Goal: Information Seeking & Learning: Learn about a topic

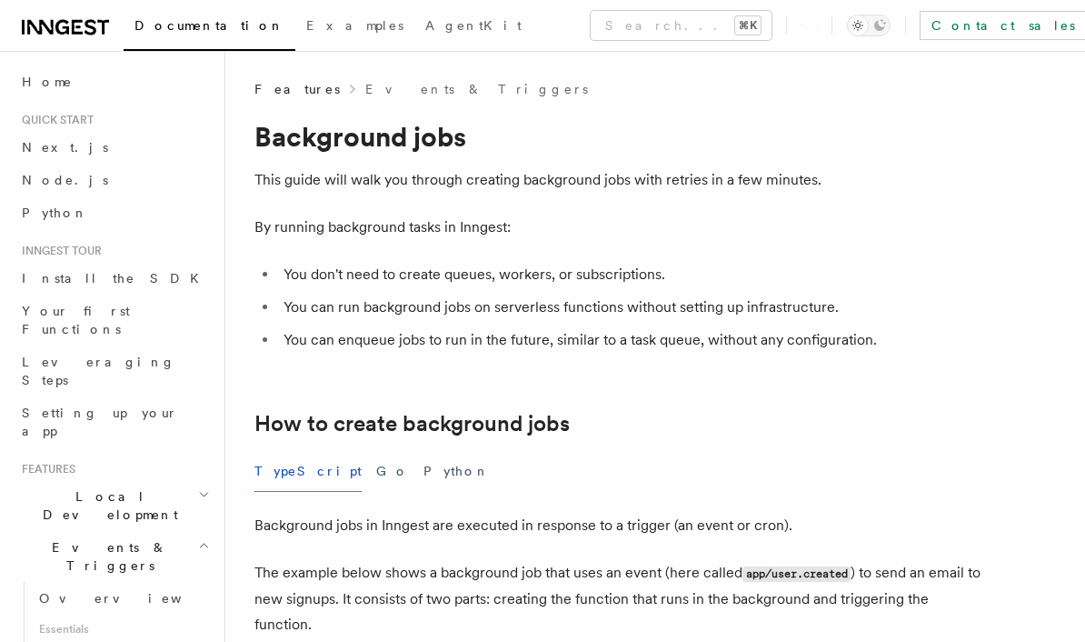
click at [49, 21] on icon at bounding box center [65, 27] width 87 height 22
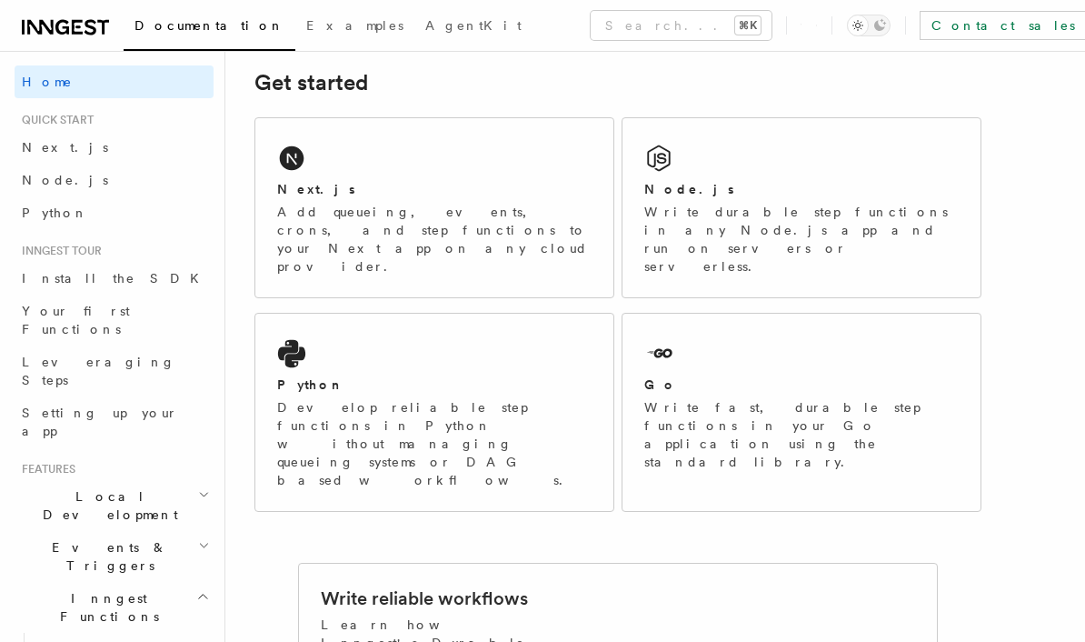
scroll to position [214, 0]
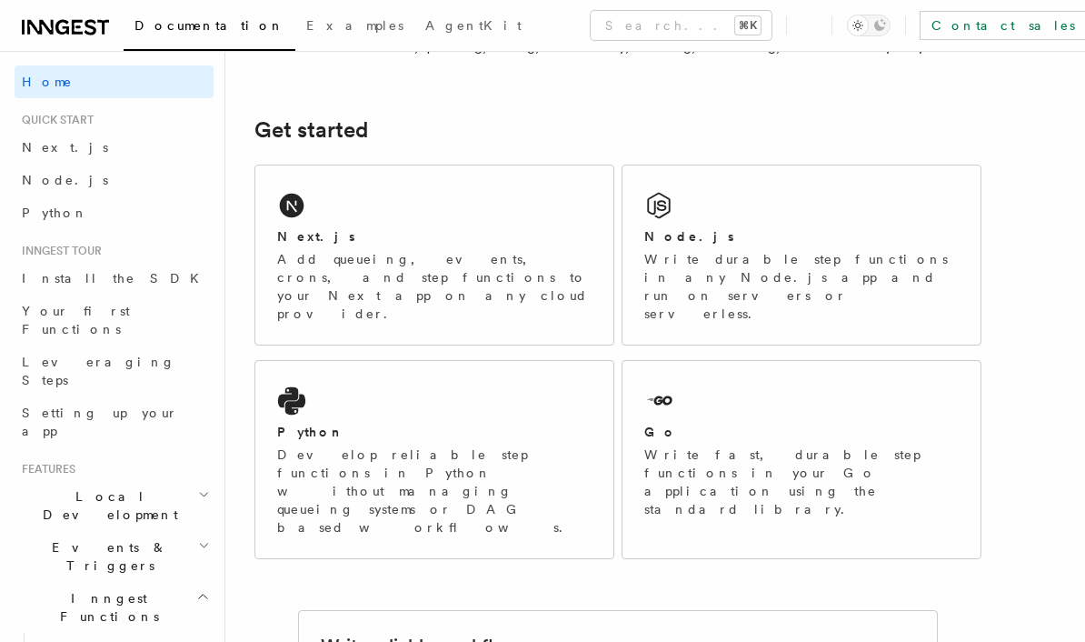
click at [933, 260] on p "Write durable step functions in any Node.js app and run on servers or serverles…" at bounding box center [801, 286] width 314 height 73
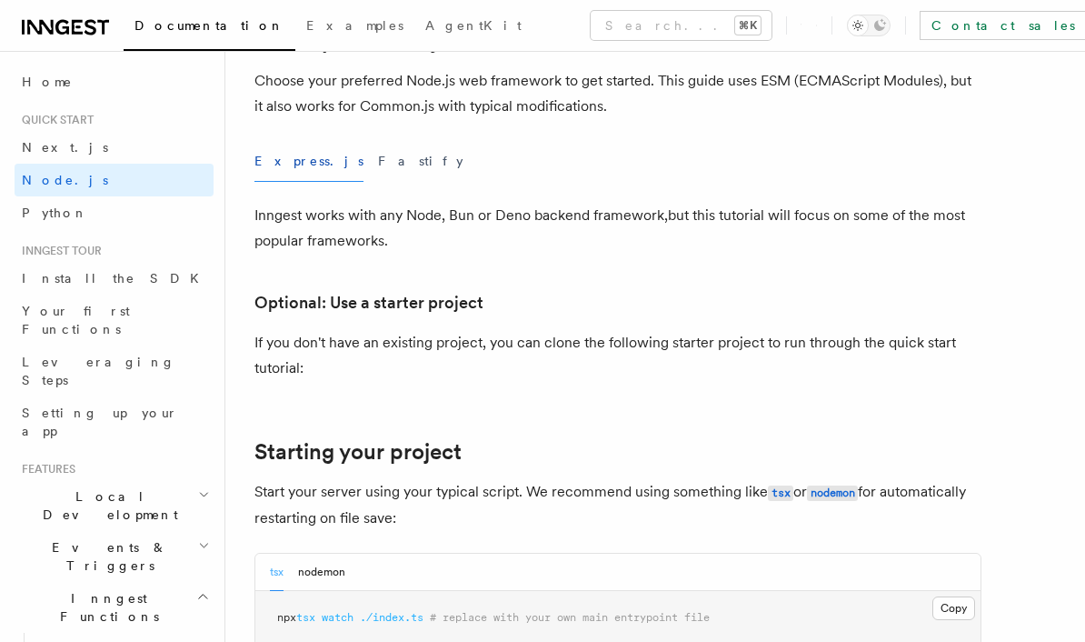
scroll to position [504, 0]
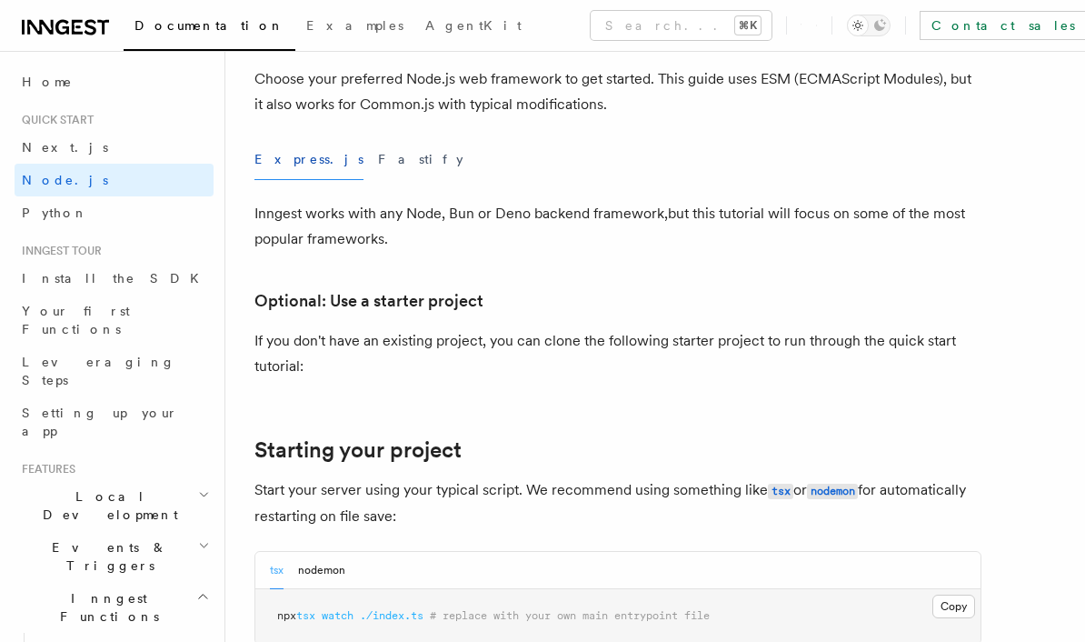
click at [378, 165] on button "Fastify" at bounding box center [420, 159] width 85 height 41
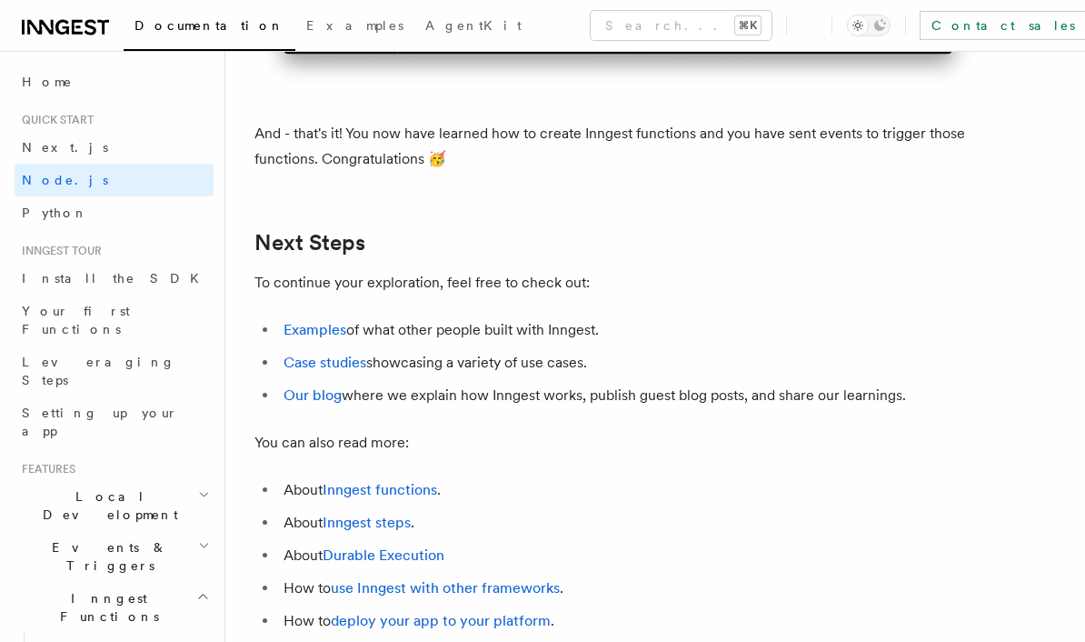
scroll to position [11430, 0]
click at [294, 337] on link "Examples" at bounding box center [315, 328] width 63 height 17
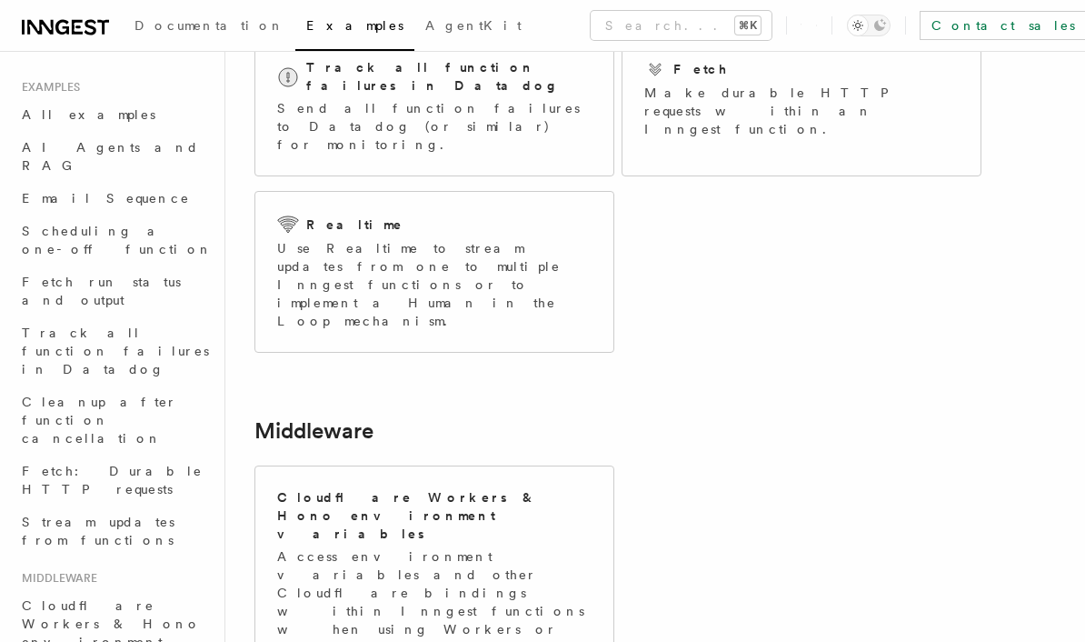
scroll to position [437, 0]
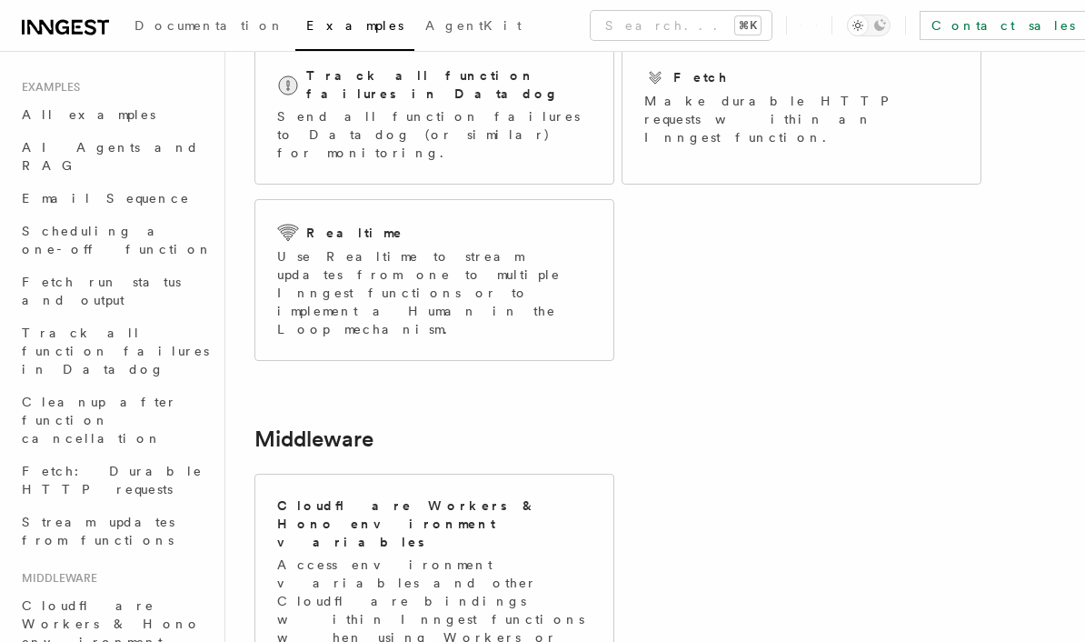
click at [292, 555] on p "Access environment variables and other Cloudflare bindings within Inngest funct…" at bounding box center [434, 609] width 314 height 109
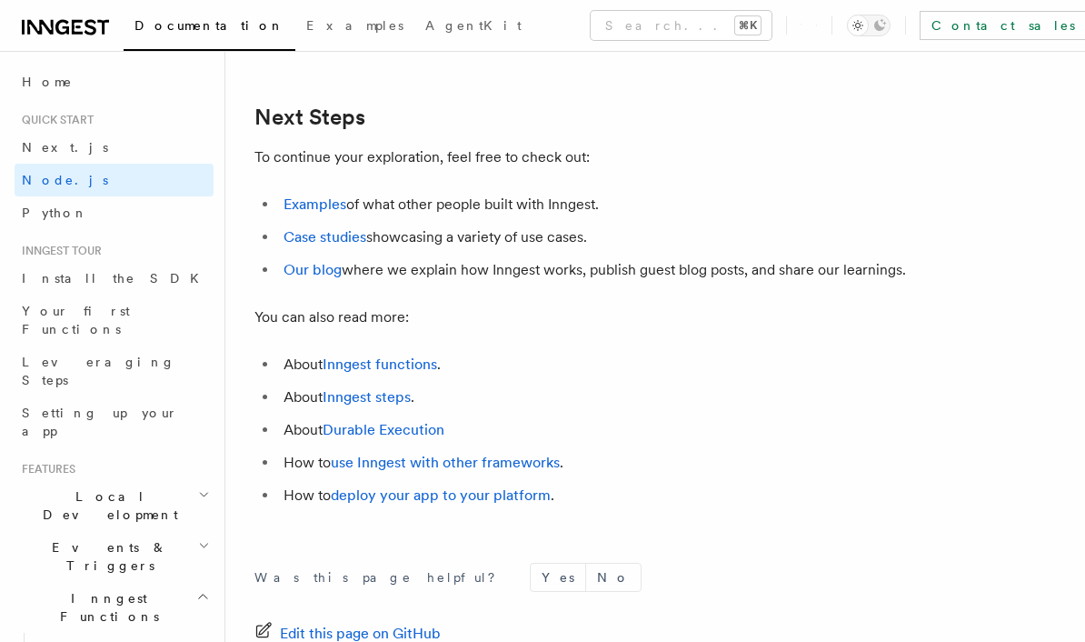
scroll to position [11549, 0]
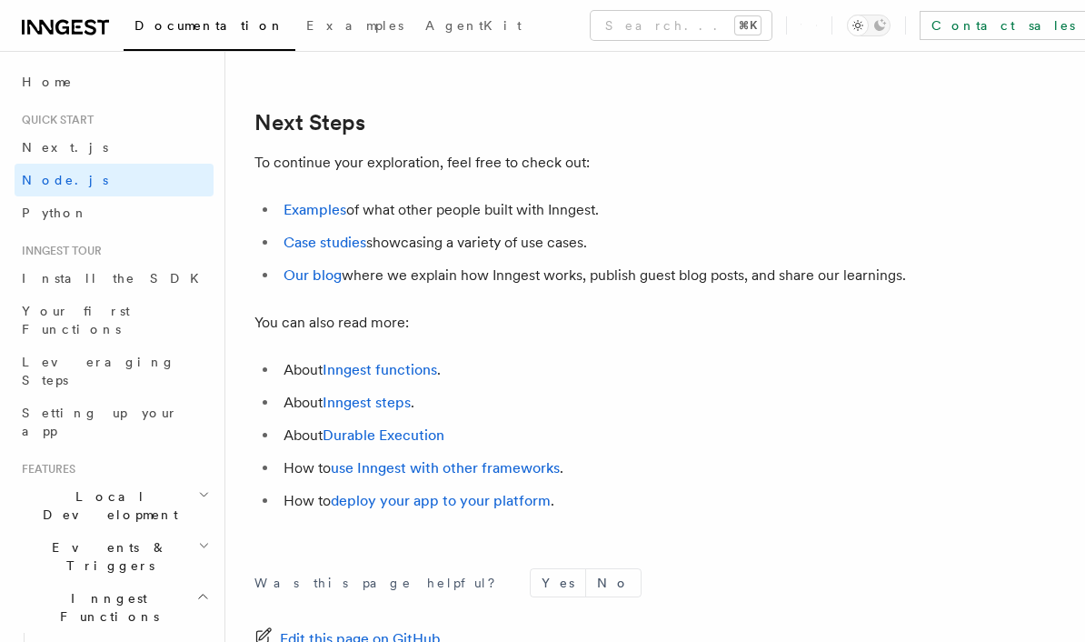
click at [36, 278] on span "Install the SDK" at bounding box center [116, 278] width 188 height 15
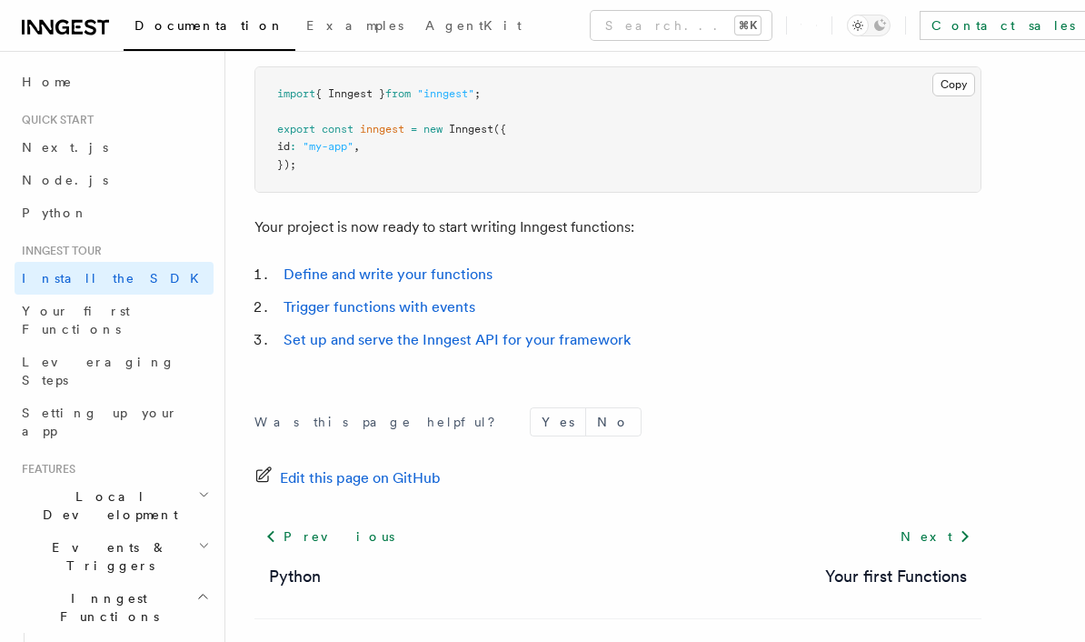
scroll to position [801, 0]
click at [44, 316] on span "Your first Functions" at bounding box center [76, 320] width 108 height 33
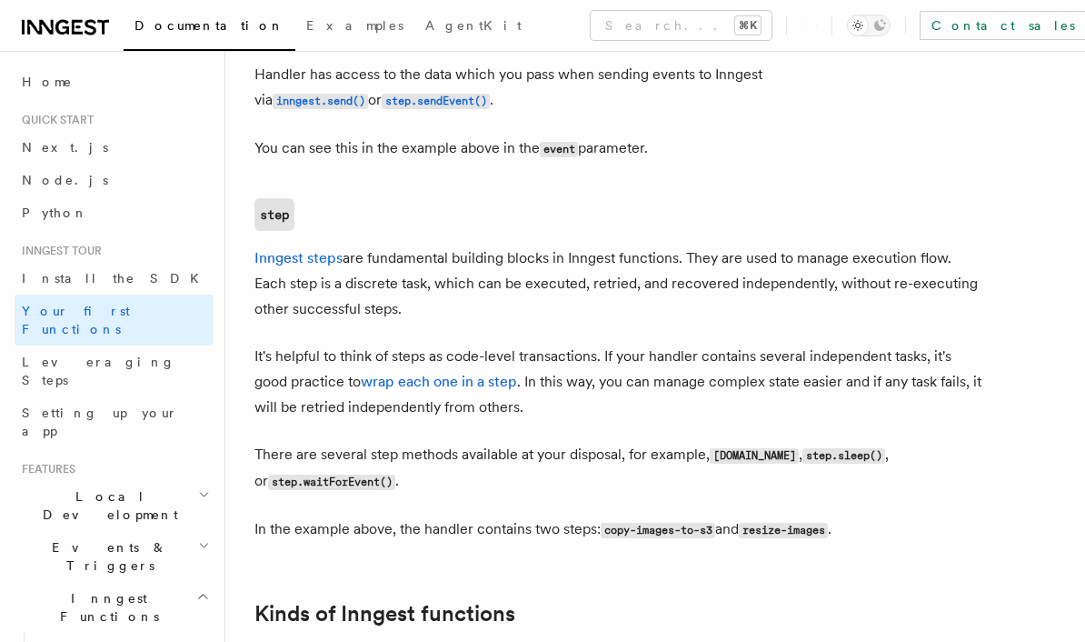
scroll to position [2396, 0]
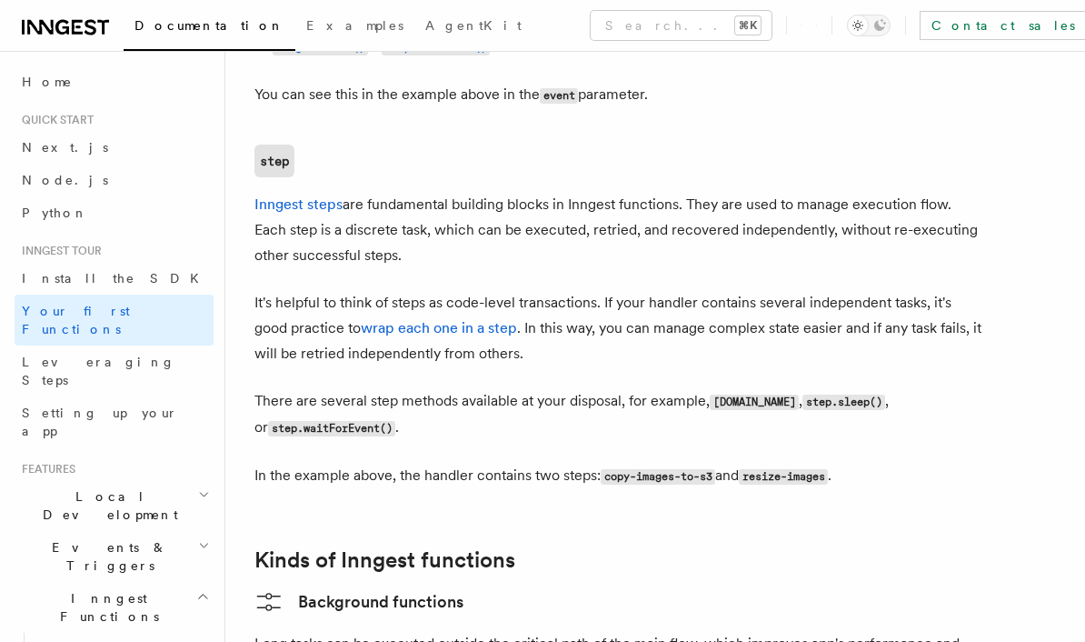
click at [41, 354] on span "Leveraging Steps" at bounding box center [99, 370] width 154 height 33
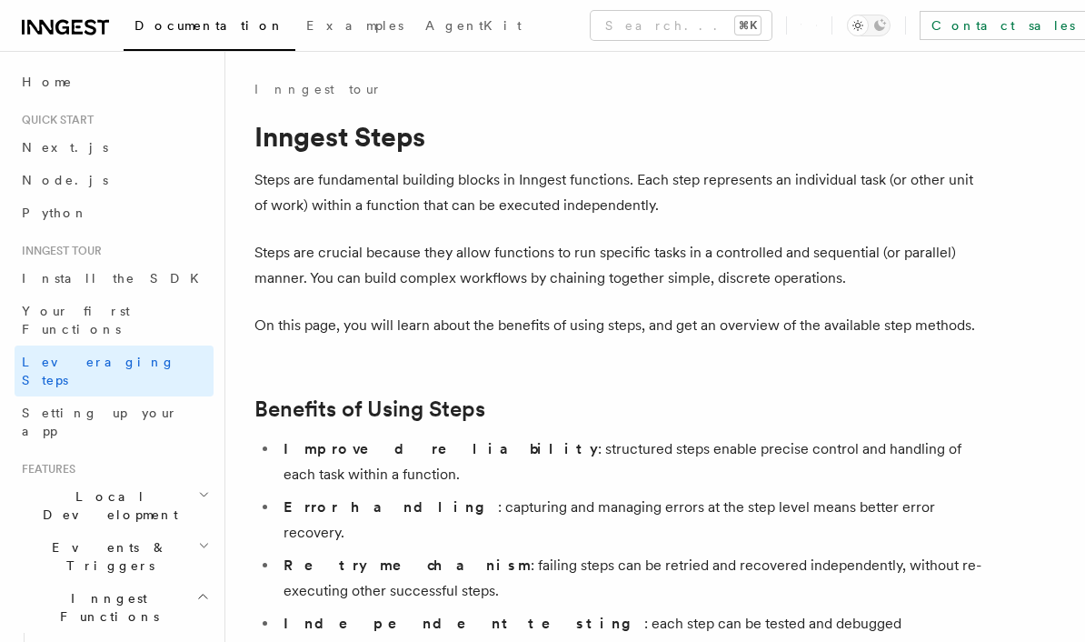
click at [47, 405] on span "Setting up your app" at bounding box center [100, 421] width 156 height 33
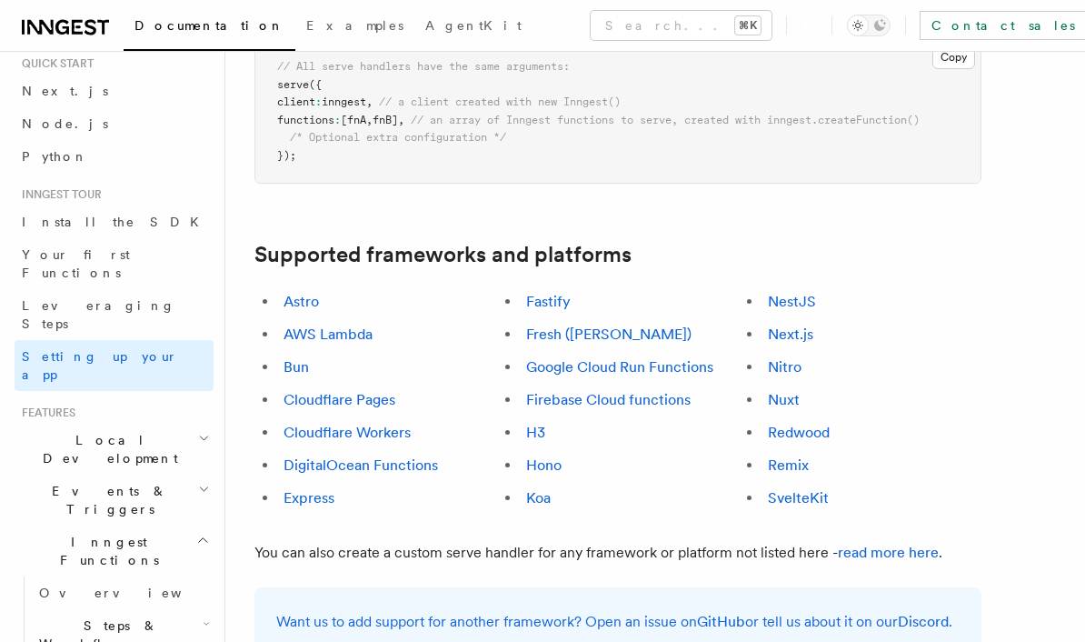
scroll to position [963, 0]
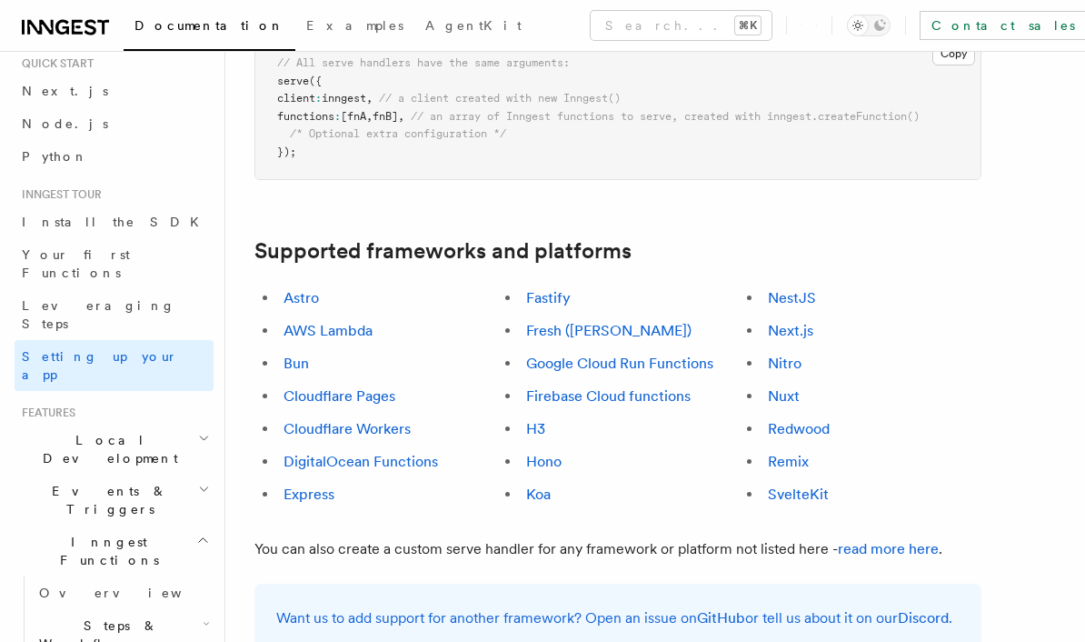
click at [34, 533] on span "Inngest Functions" at bounding box center [106, 551] width 182 height 36
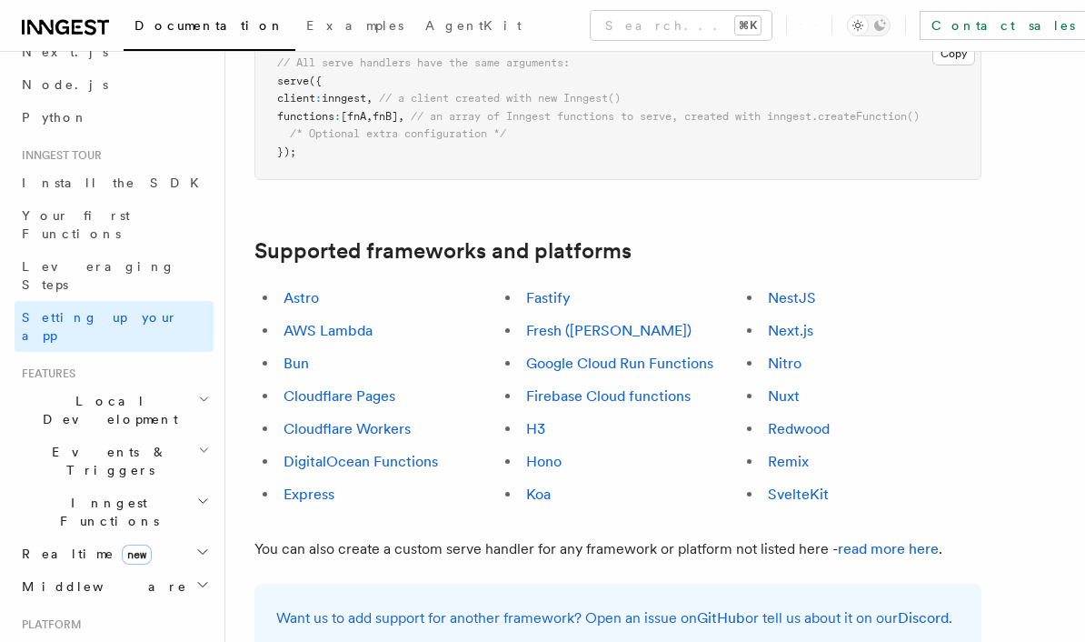
scroll to position [101, 0]
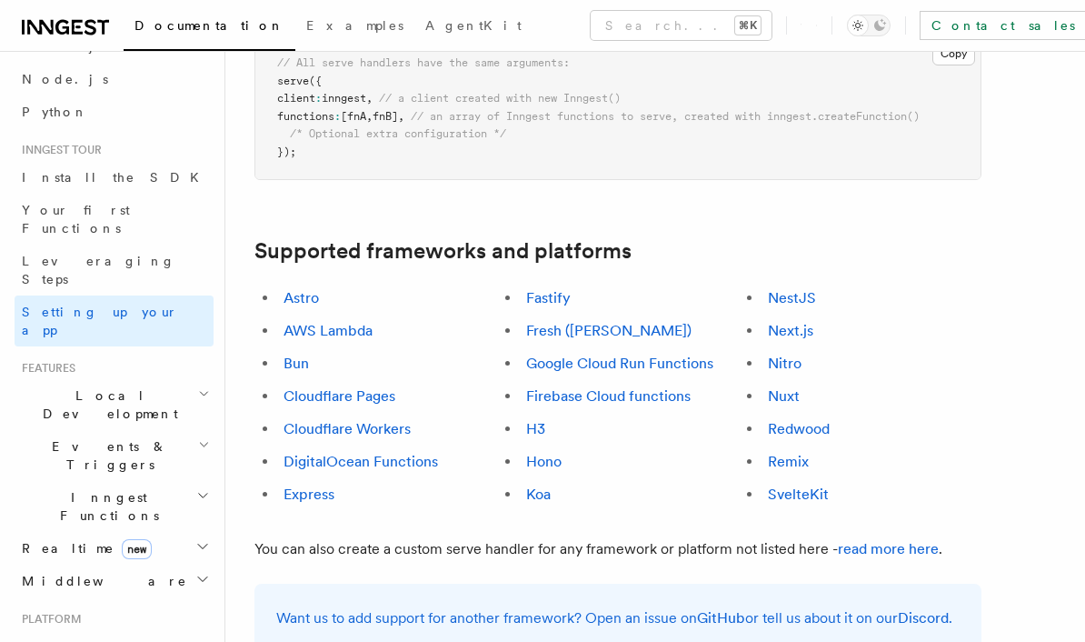
click at [39, 539] on span "Realtime new" at bounding box center [83, 548] width 137 height 18
click at [49, 574] on span "Overview" at bounding box center [132, 581] width 187 height 15
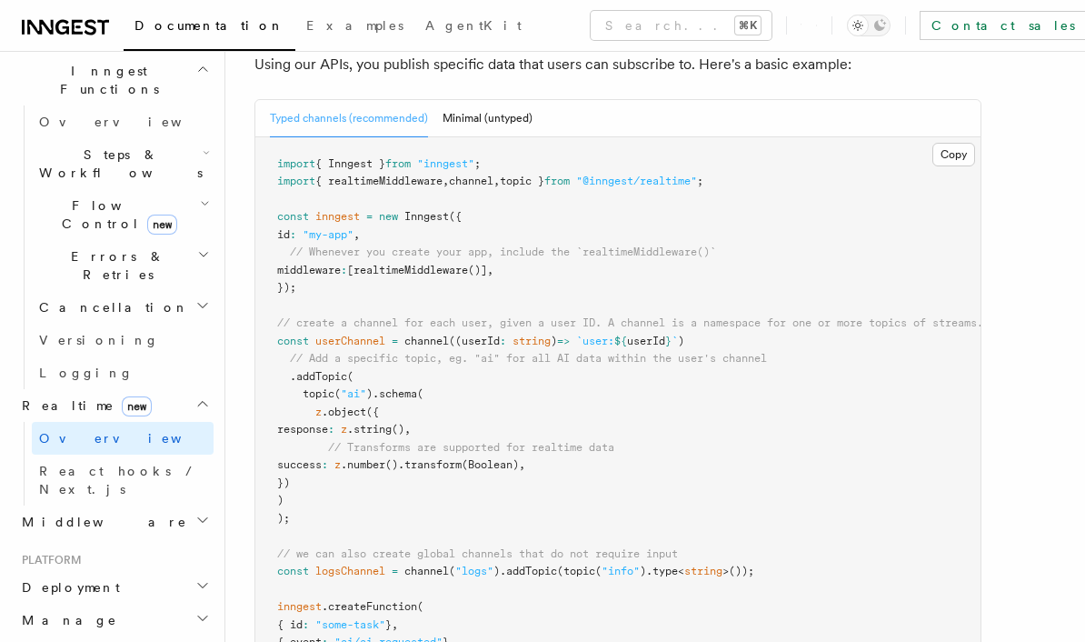
scroll to position [571, 0]
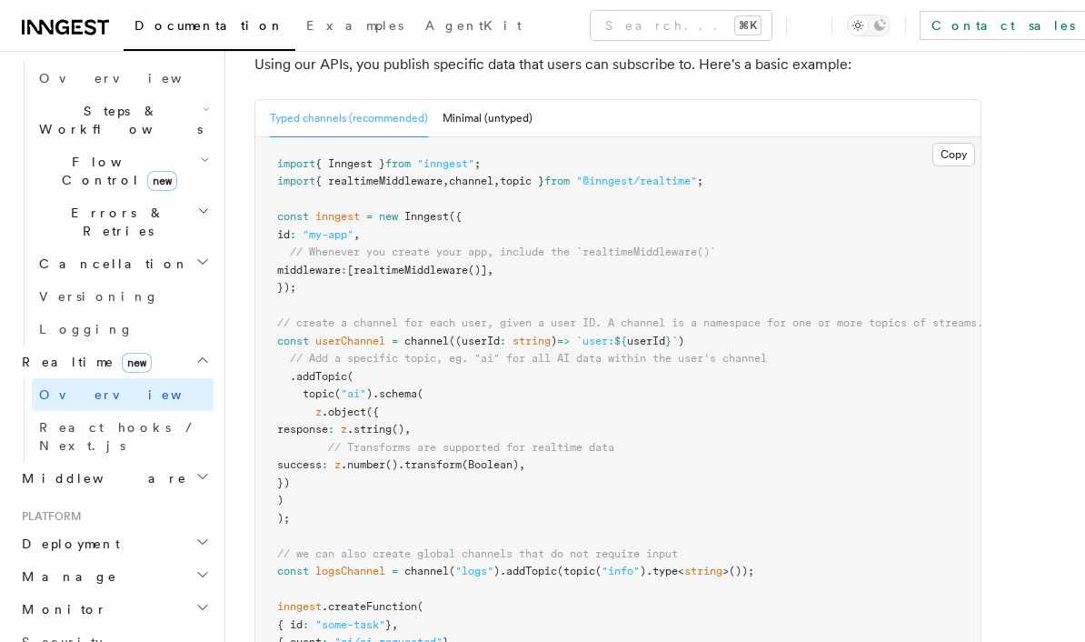
click at [38, 534] on span "Deployment" at bounding box center [67, 543] width 105 height 18
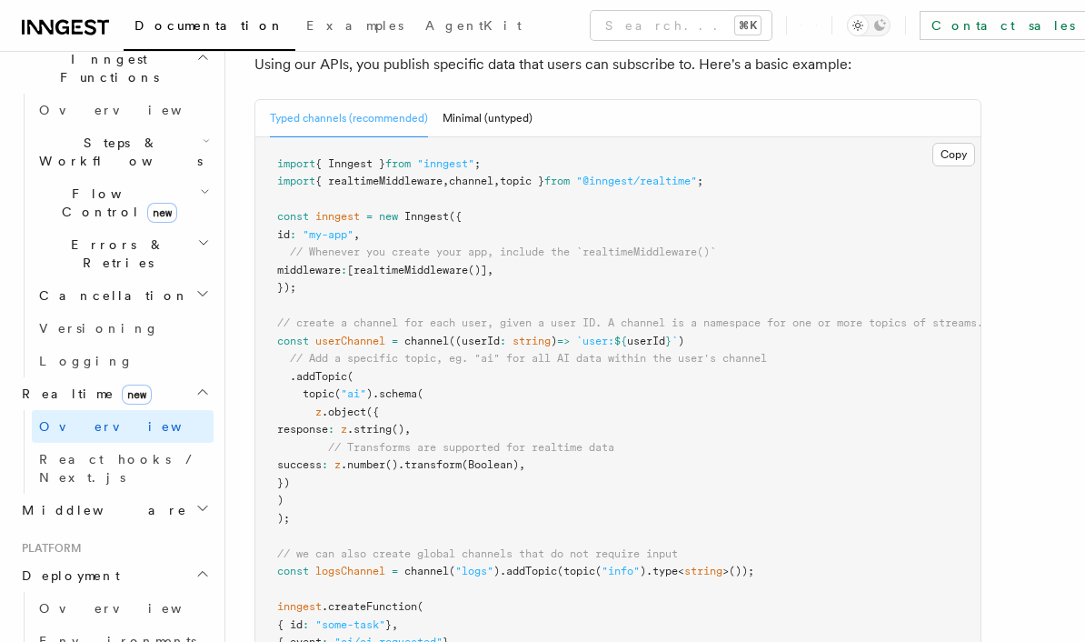
scroll to position [534, 0]
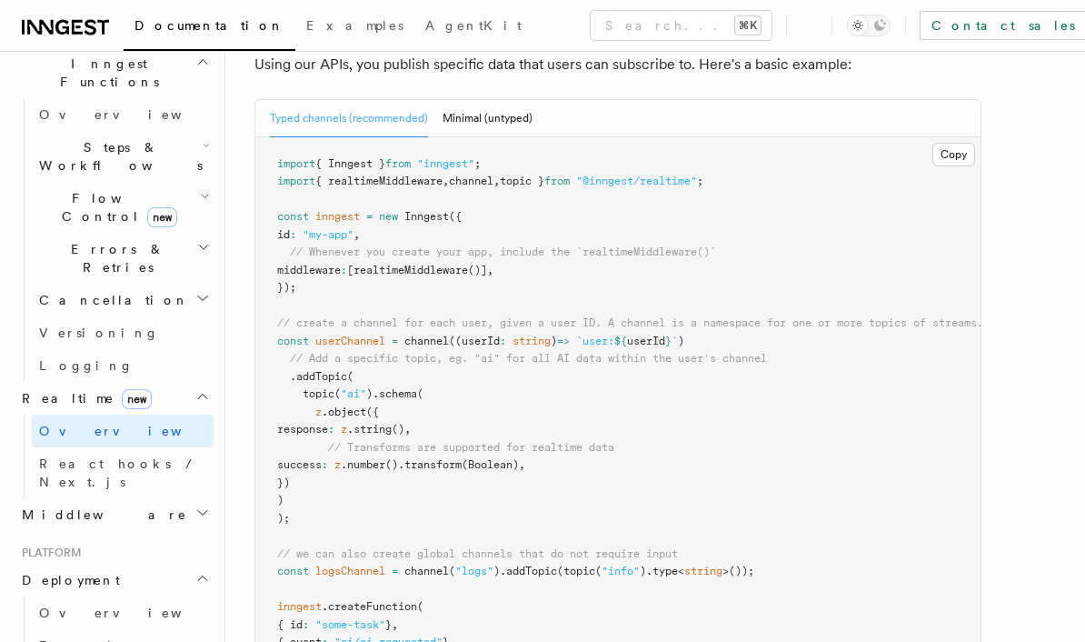
click at [50, 571] on span "Deployment" at bounding box center [67, 580] width 105 height 18
click at [32, 604] on span "Manage" at bounding box center [66, 613] width 103 height 18
click at [32, 596] on h2 "Manage" at bounding box center [114, 612] width 199 height 33
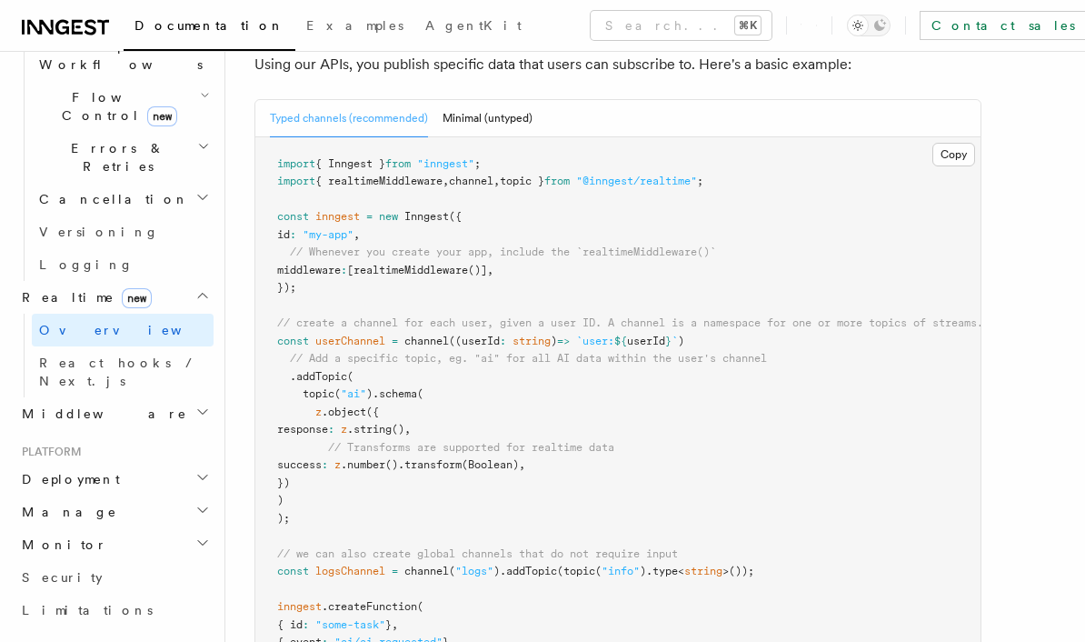
scroll to position [629, 0]
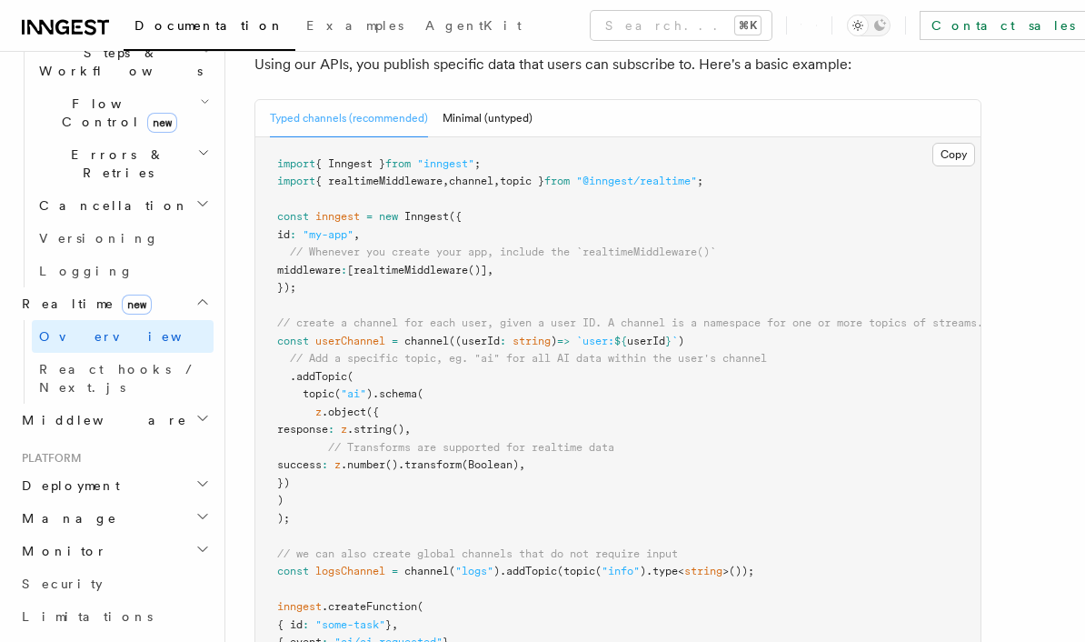
click at [50, 609] on span "Limitations" at bounding box center [87, 616] width 131 height 15
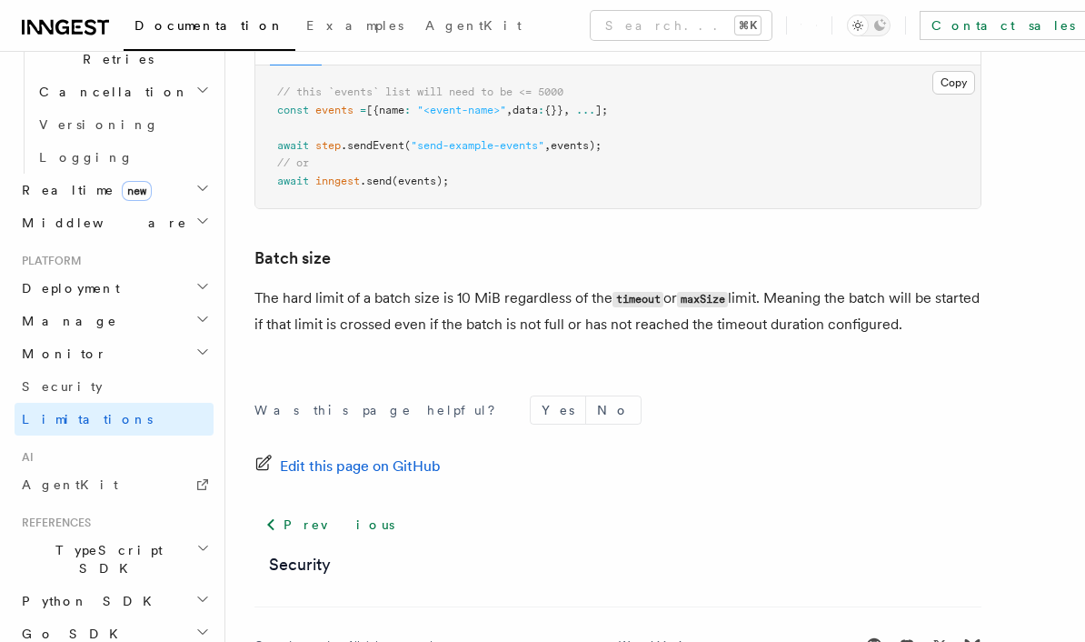
scroll to position [741, 0]
click at [37, 543] on span "TypeScript SDK" at bounding box center [106, 561] width 182 height 36
click at [42, 595] on span "Introduction" at bounding box center [104, 602] width 131 height 15
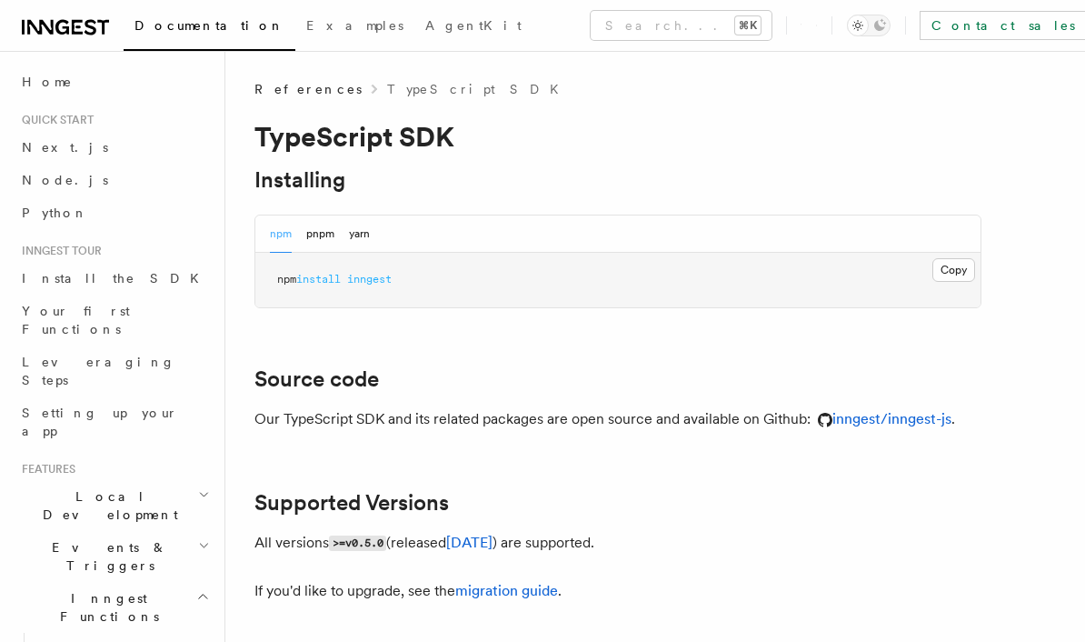
scroll to position [-1, 0]
click at [62, 28] on icon at bounding box center [65, 27] width 87 height 22
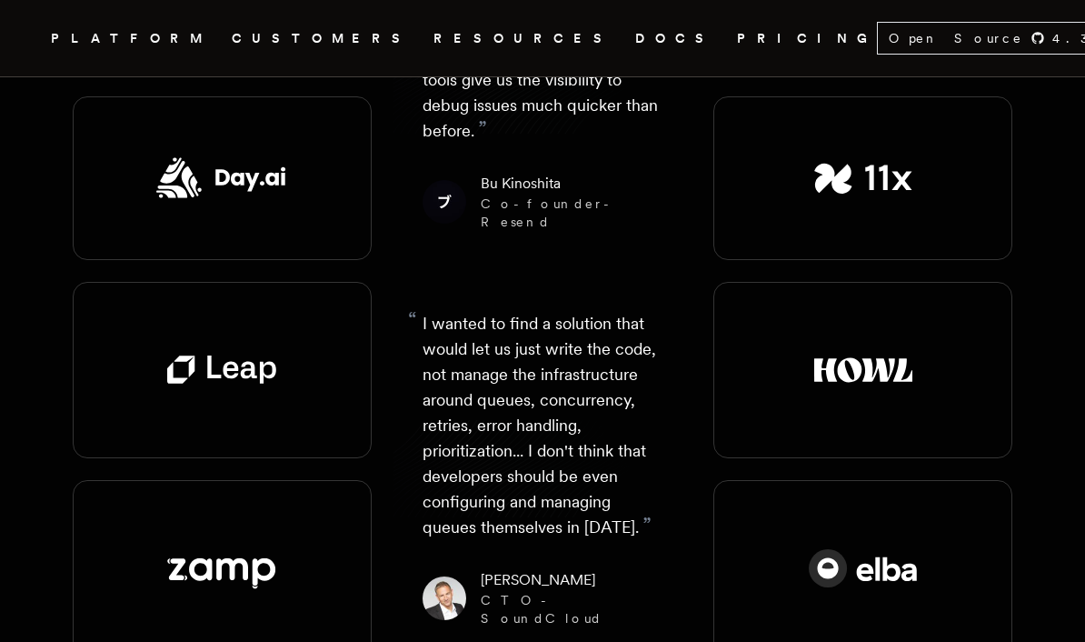
scroll to position [2310, 0]
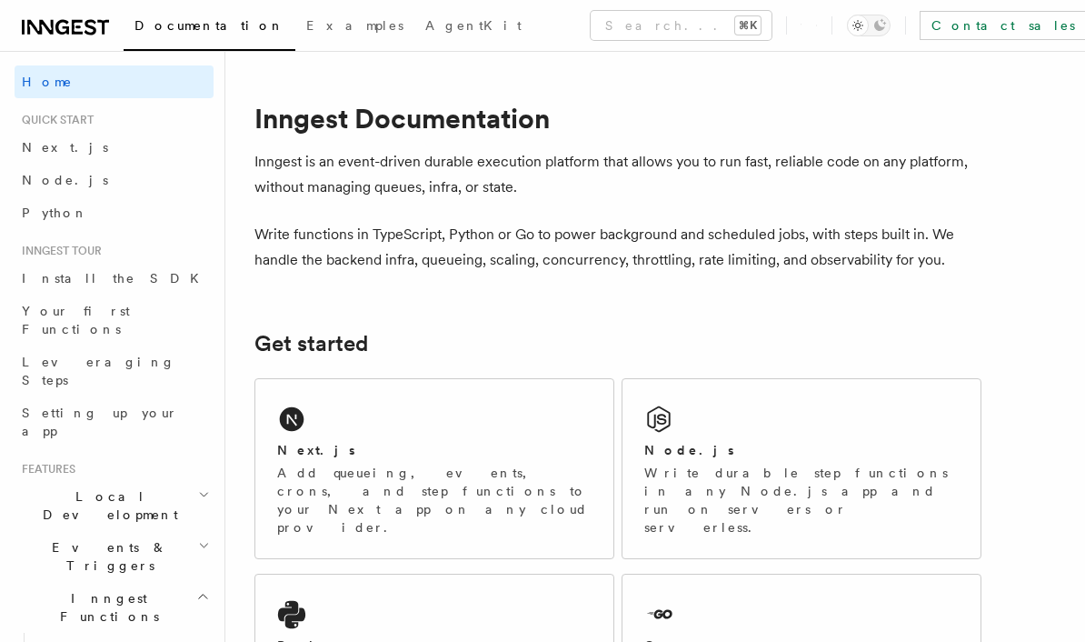
click at [804, 447] on div "Node.js" at bounding box center [801, 450] width 314 height 19
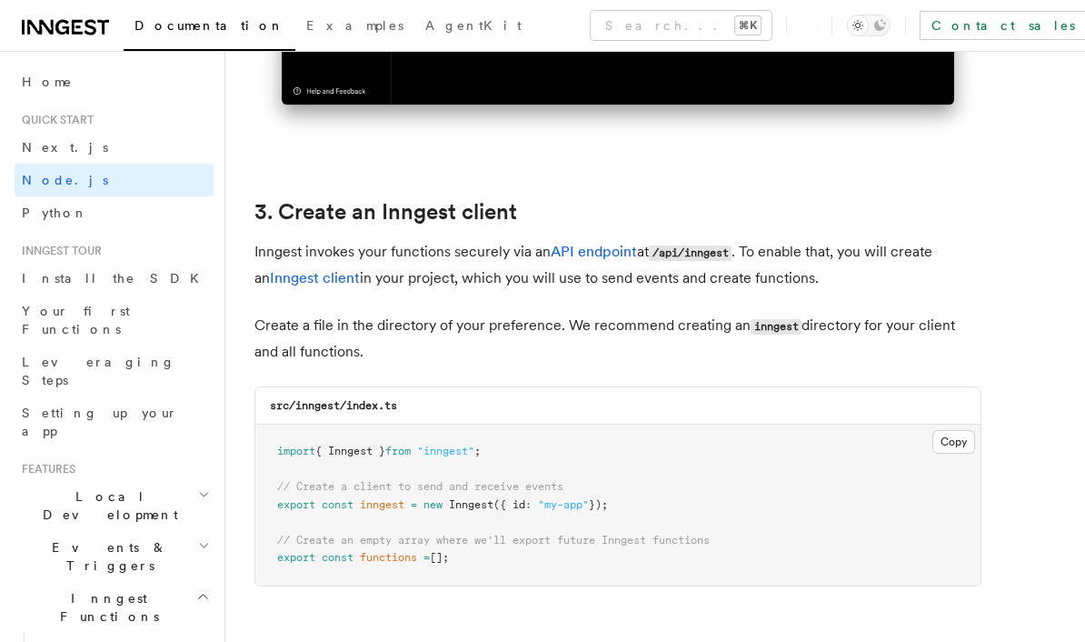
scroll to position [2216, 0]
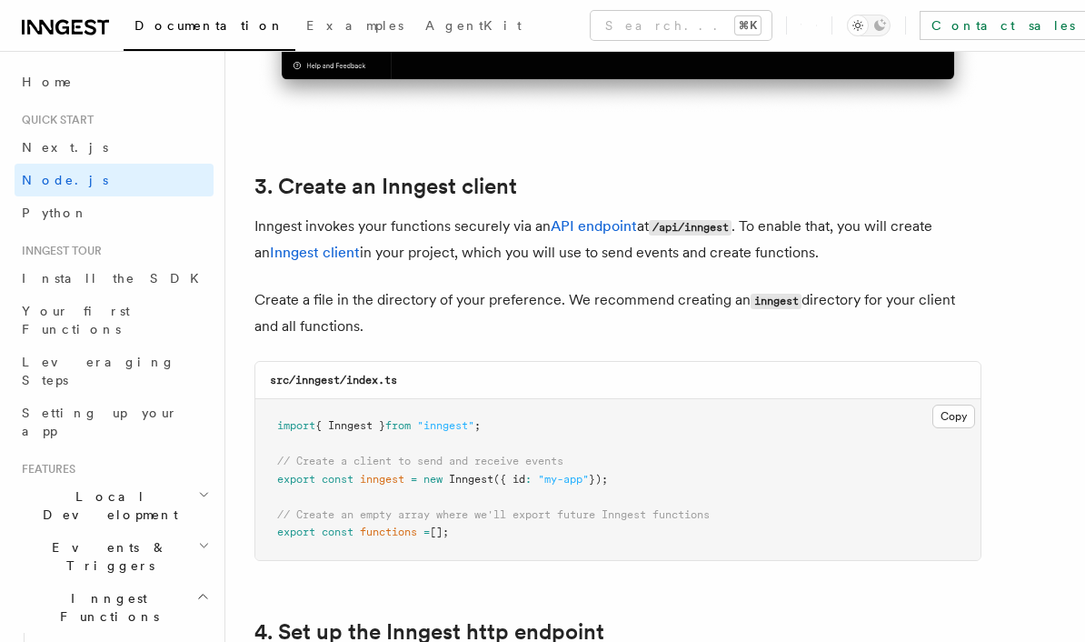
click at [160, 277] on link "Install the SDK" at bounding box center [114, 278] width 199 height 33
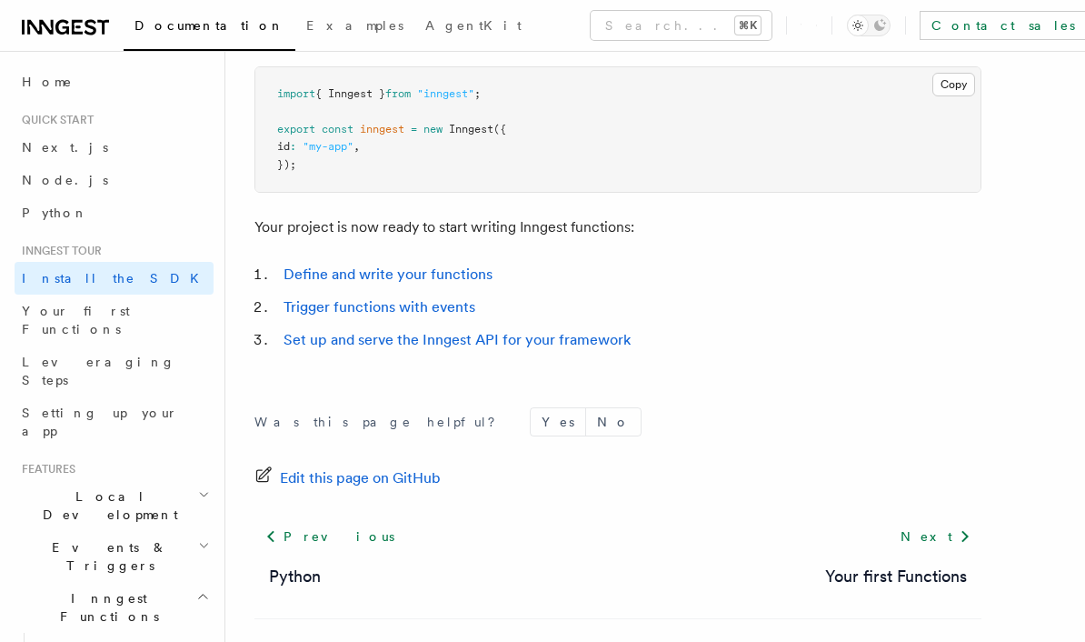
scroll to position [801, 0]
click at [944, 534] on link "Next" at bounding box center [936, 537] width 92 height 33
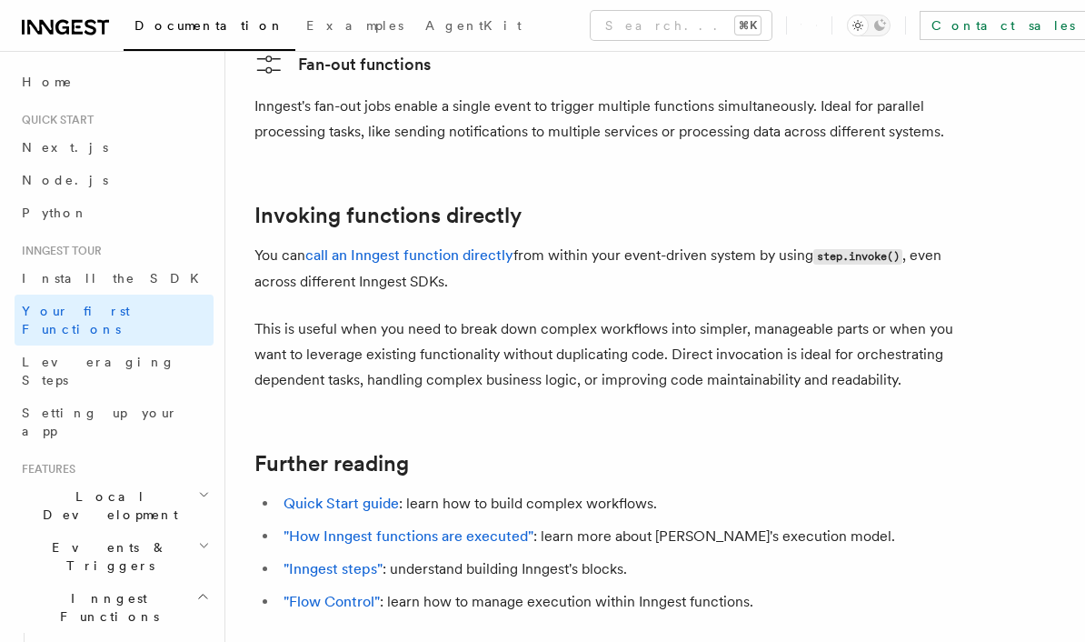
scroll to position [3587, 0]
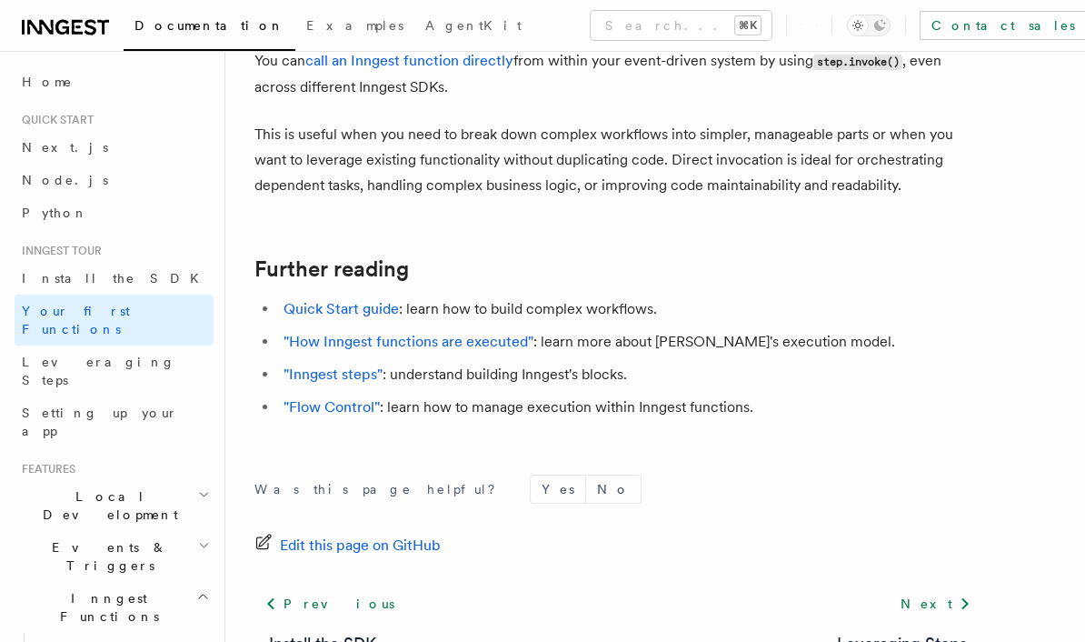
scroll to position [3749, 0]
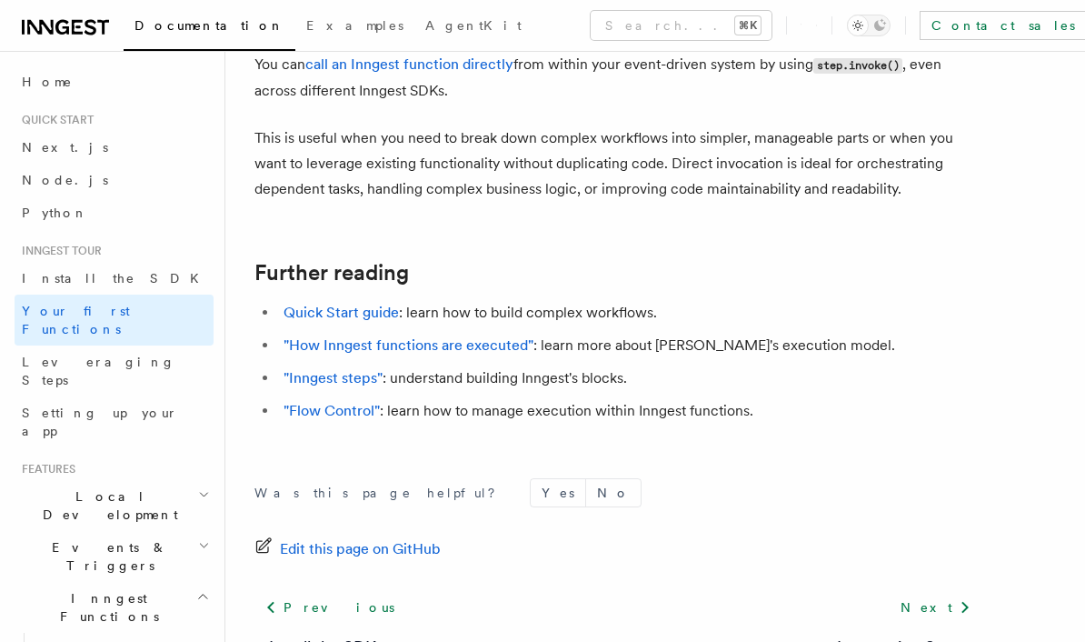
click at [940, 591] on link "Next" at bounding box center [936, 607] width 92 height 33
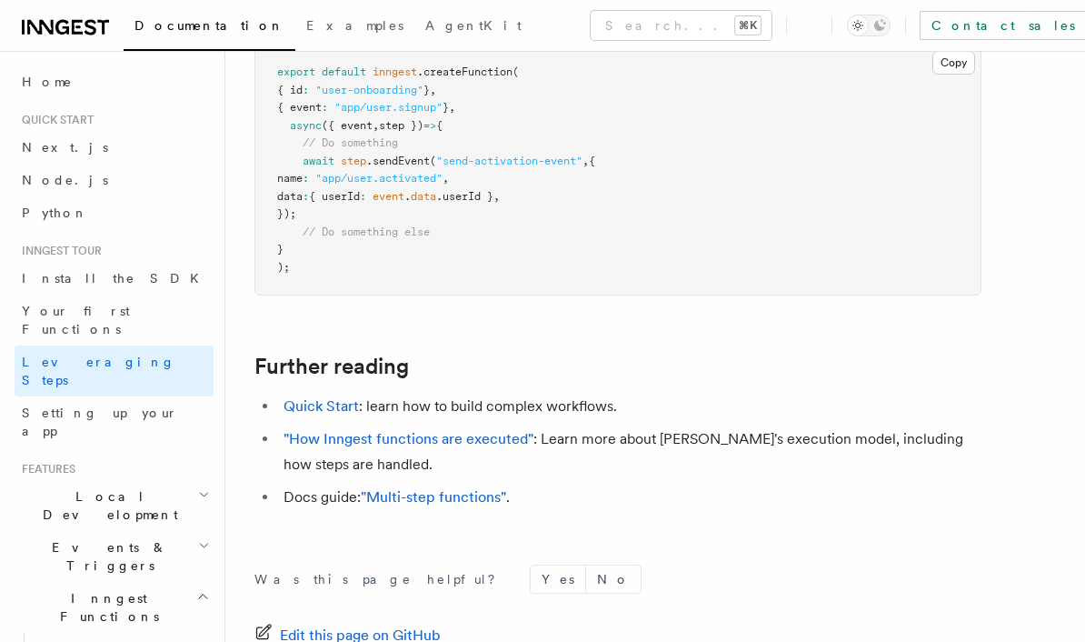
scroll to position [4056, 0]
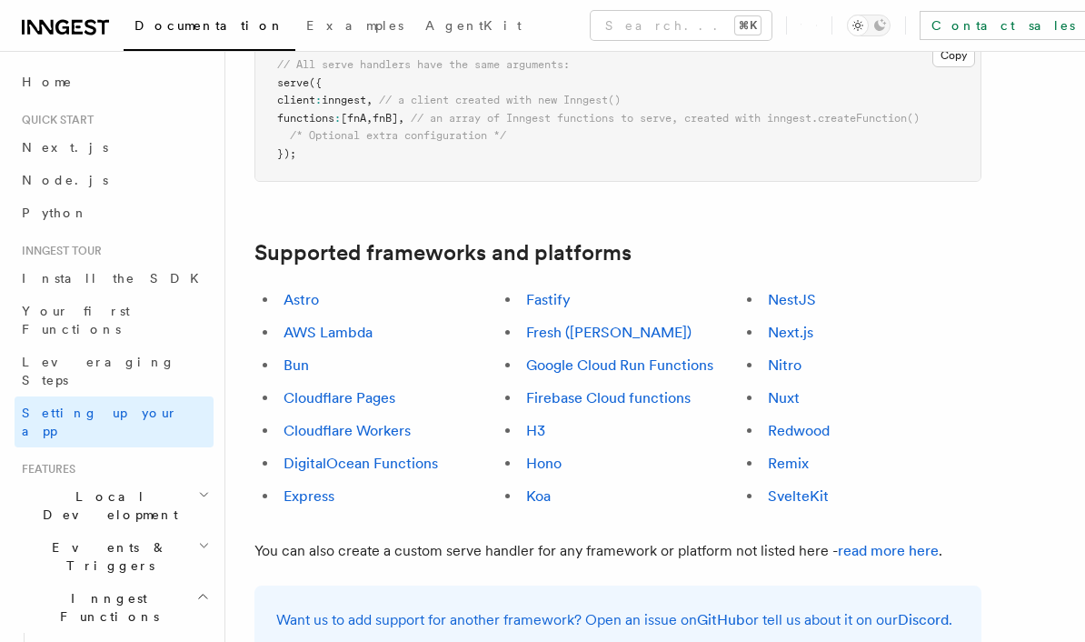
scroll to position [964, 0]
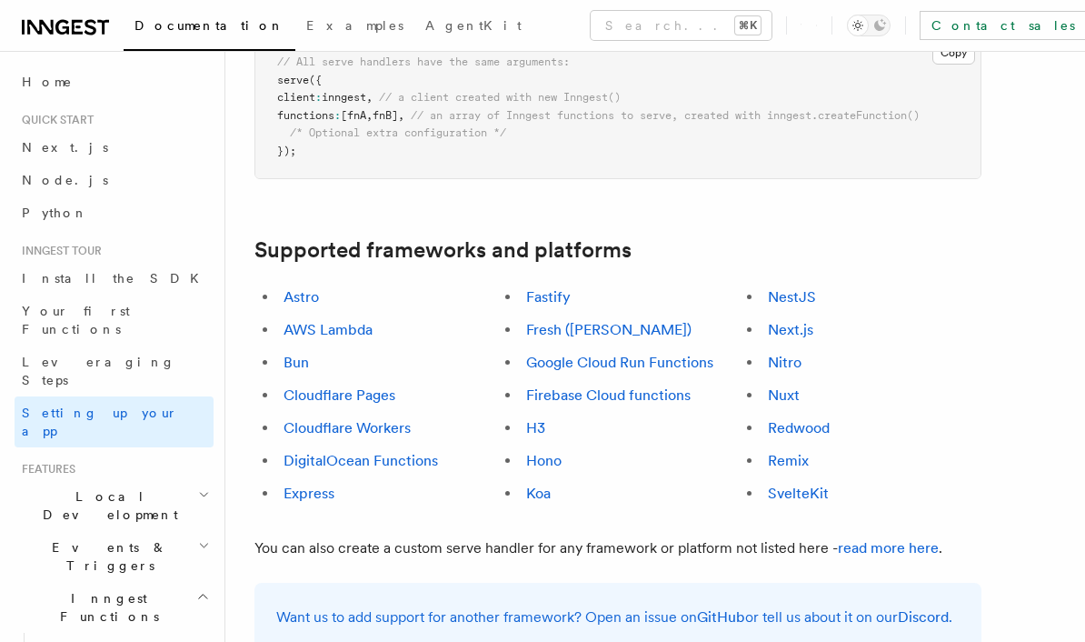
click at [547, 452] on link "Hono" at bounding box center [543, 460] width 35 height 17
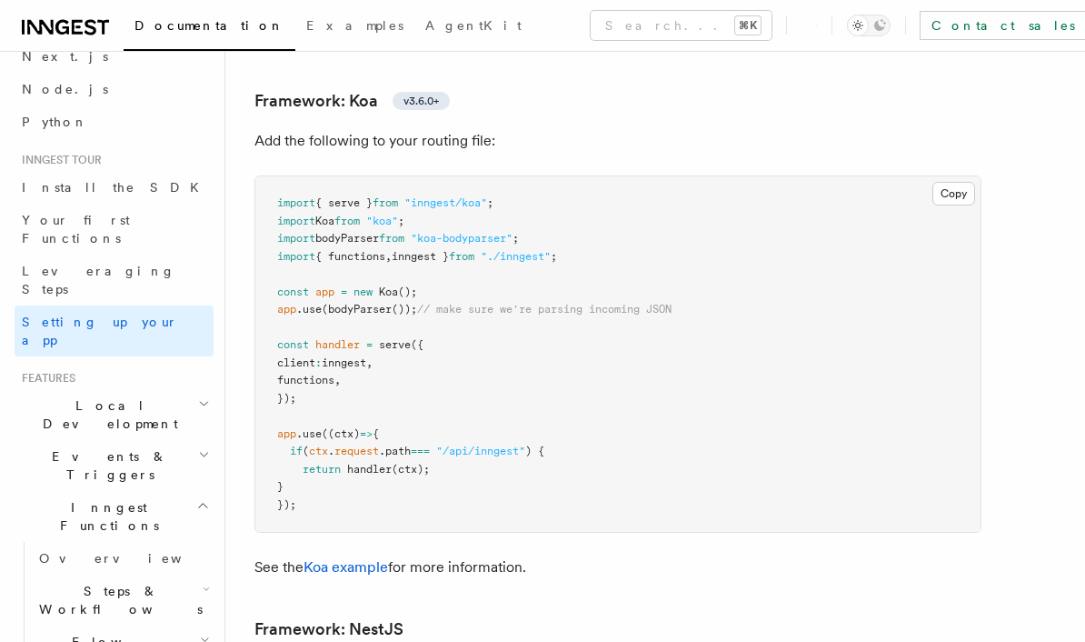
scroll to position [90, 0]
click at [199, 397] on icon "button" at bounding box center [204, 404] width 12 height 15
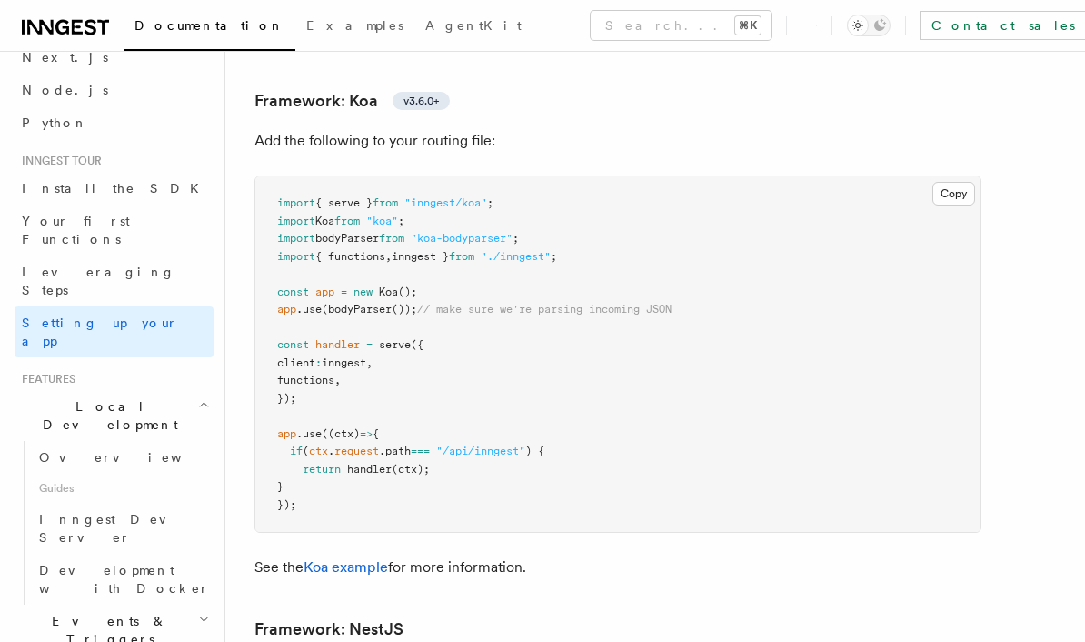
click at [200, 397] on icon "button" at bounding box center [204, 404] width 12 height 15
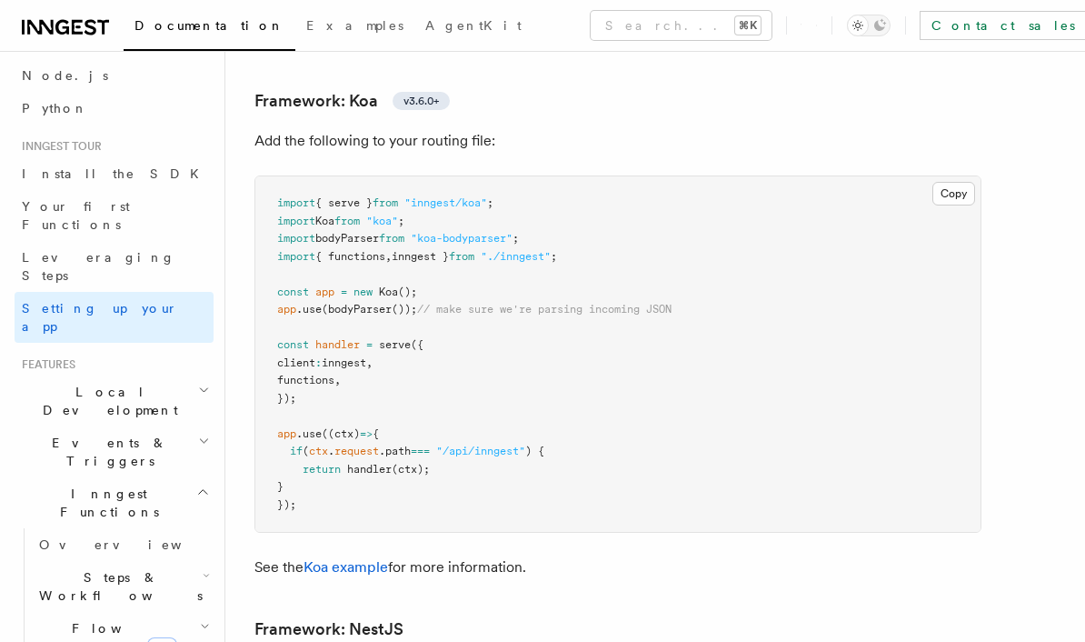
scroll to position [98, 0]
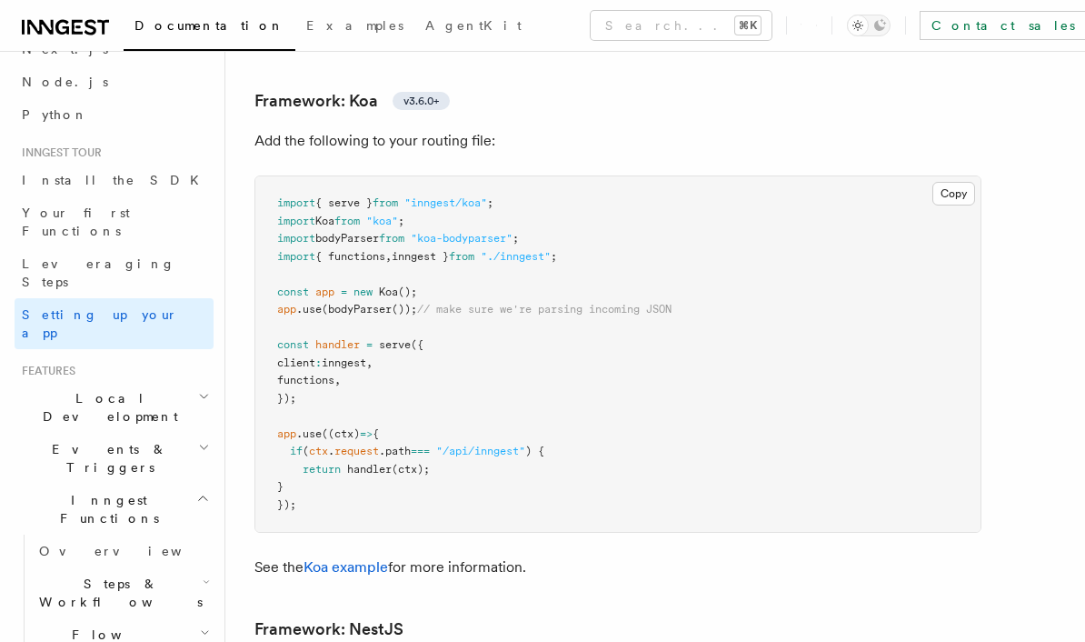
click at [189, 382] on h2 "Local Development" at bounding box center [114, 407] width 199 height 51
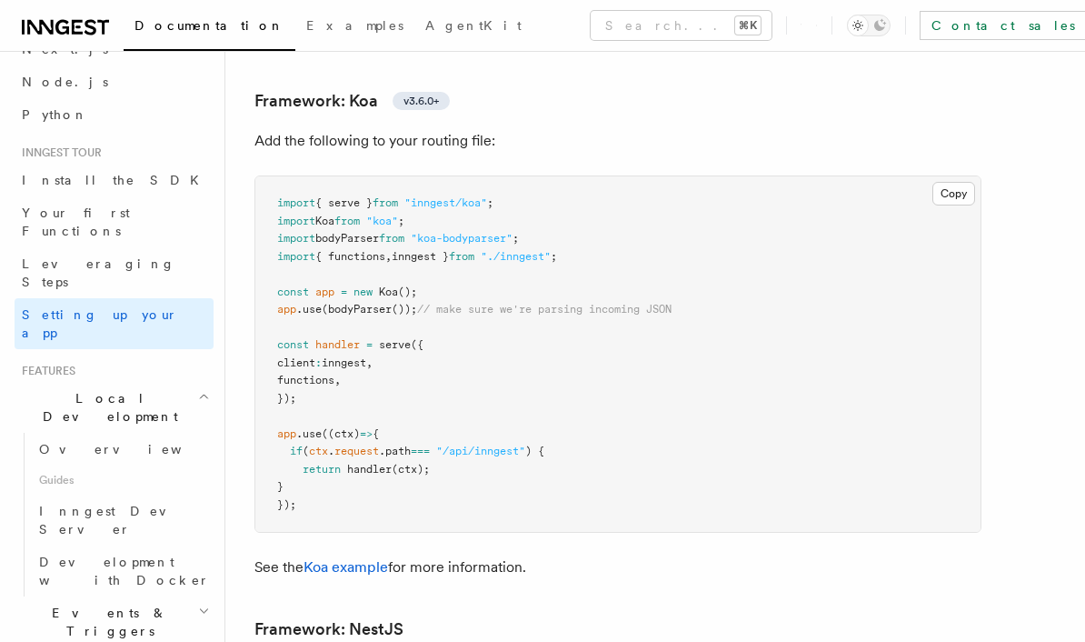
click at [202, 389] on icon "button" at bounding box center [204, 396] width 12 height 15
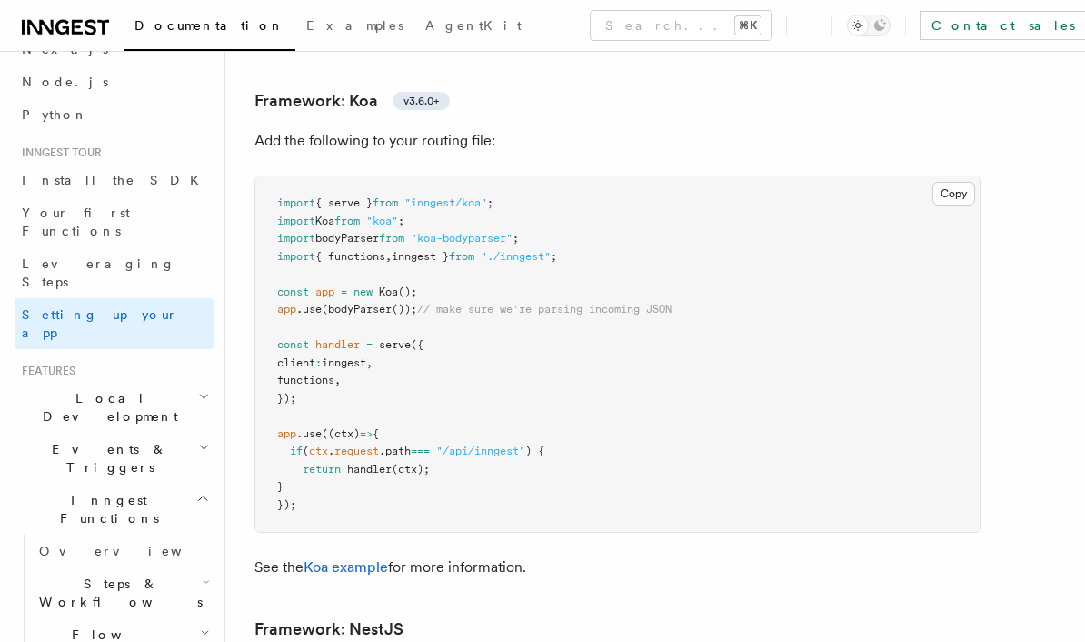
click at [200, 440] on icon "button" at bounding box center [204, 447] width 12 height 15
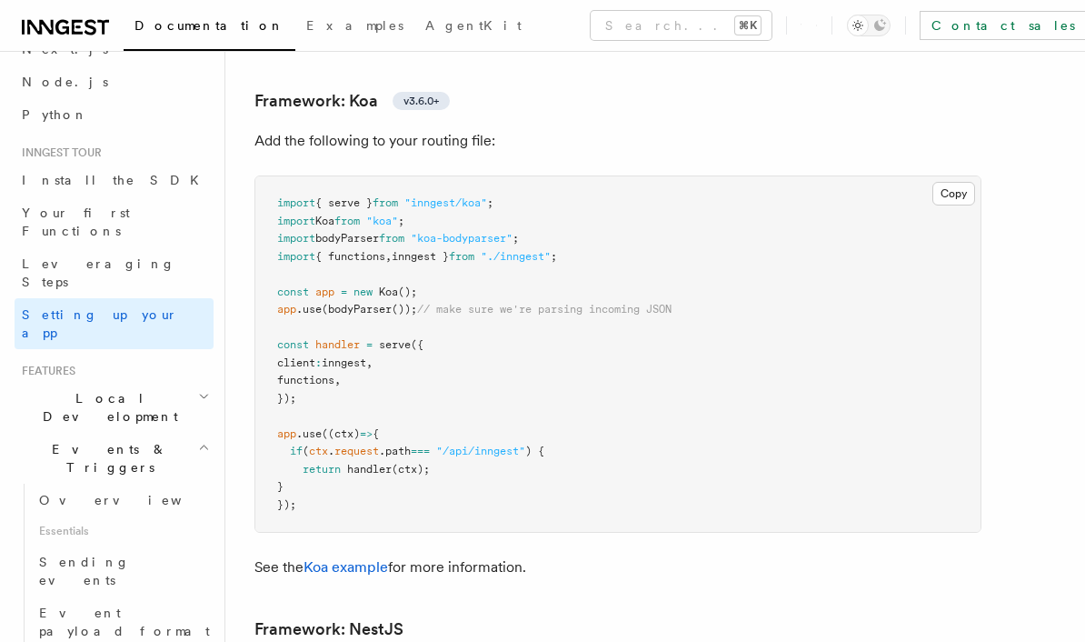
click at [169, 484] on link "Overview" at bounding box center [123, 500] width 182 height 33
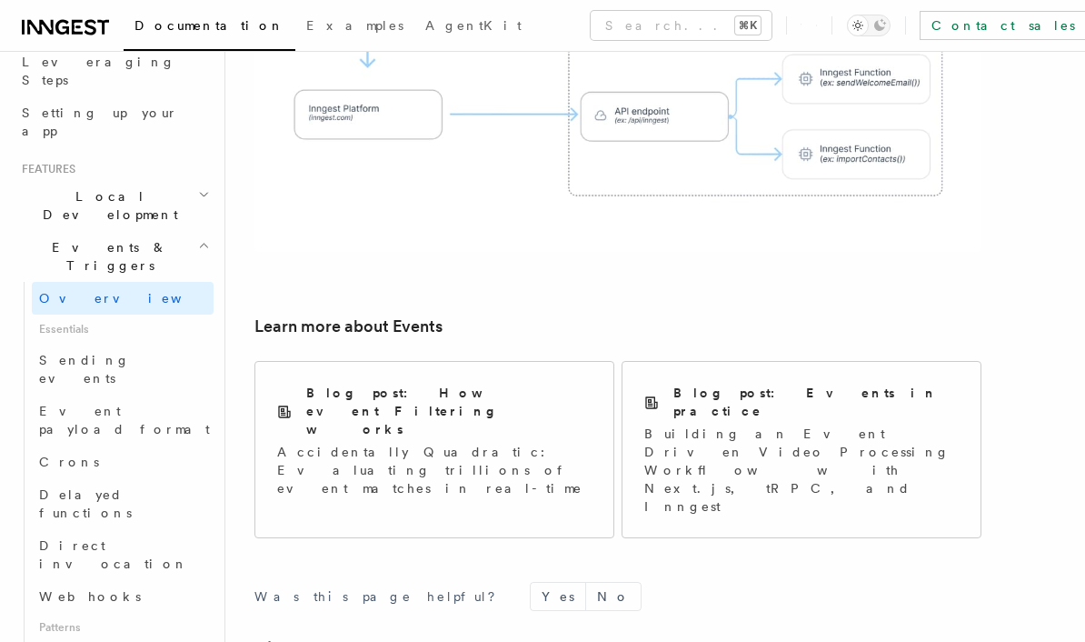
scroll to position [306, 0]
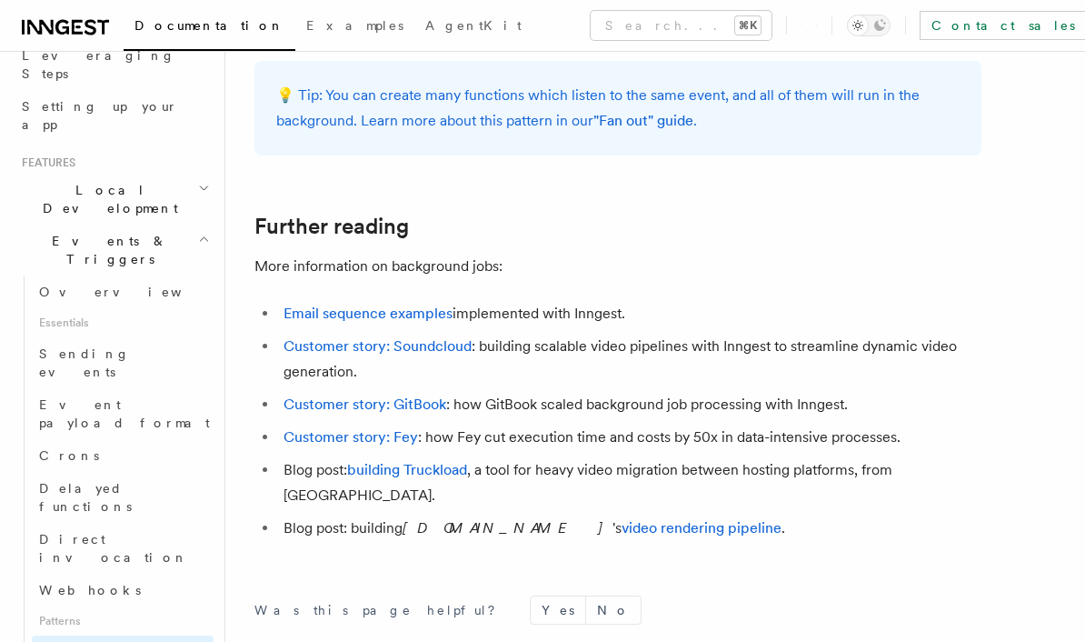
scroll to position [1897, 0]
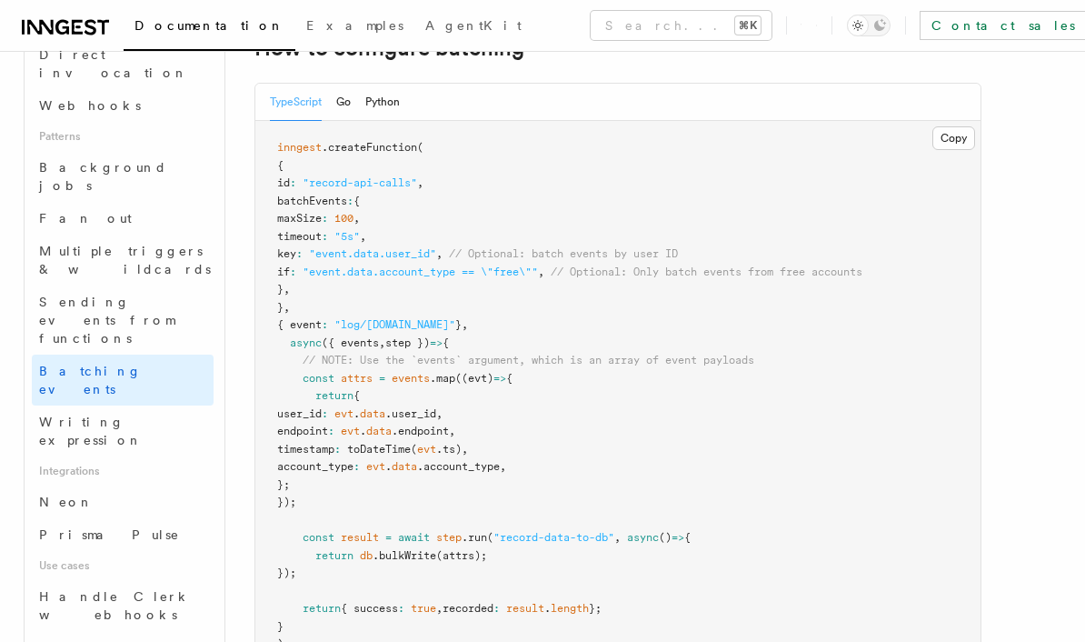
scroll to position [793, 0]
click at [48, 493] on span "Neon" at bounding box center [66, 500] width 55 height 15
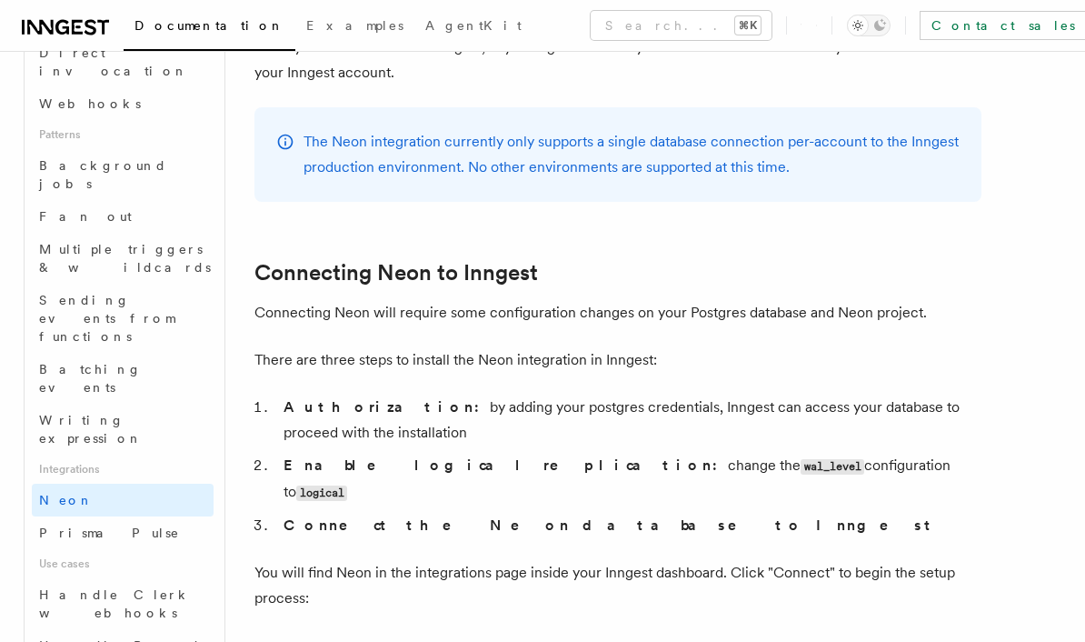
scroll to position [931, 0]
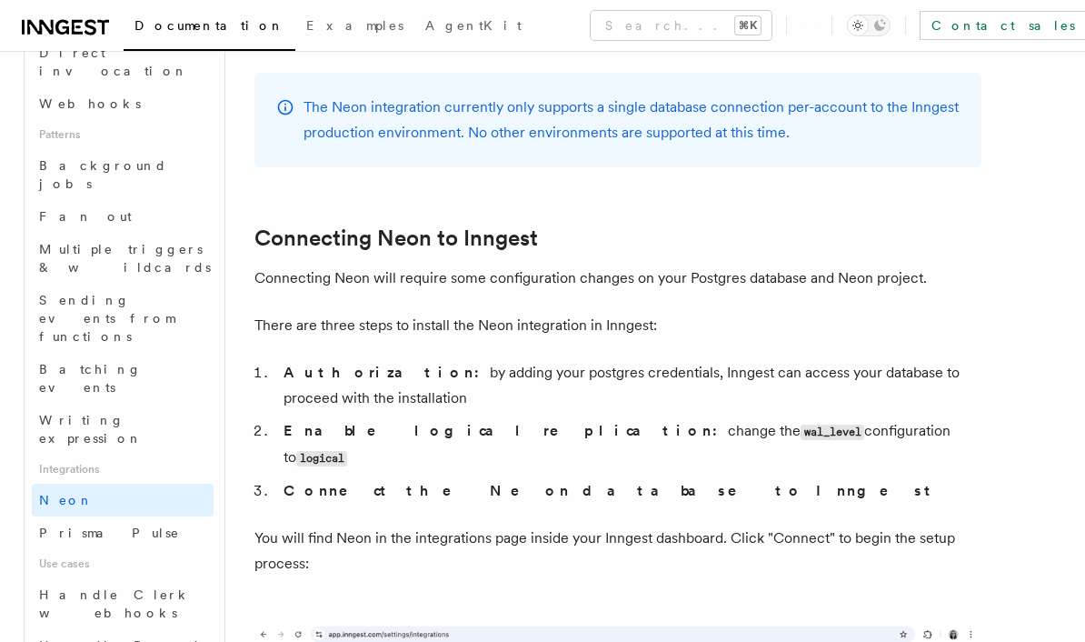
click at [69, 525] on span "Prisma Pulse" at bounding box center [109, 532] width 141 height 15
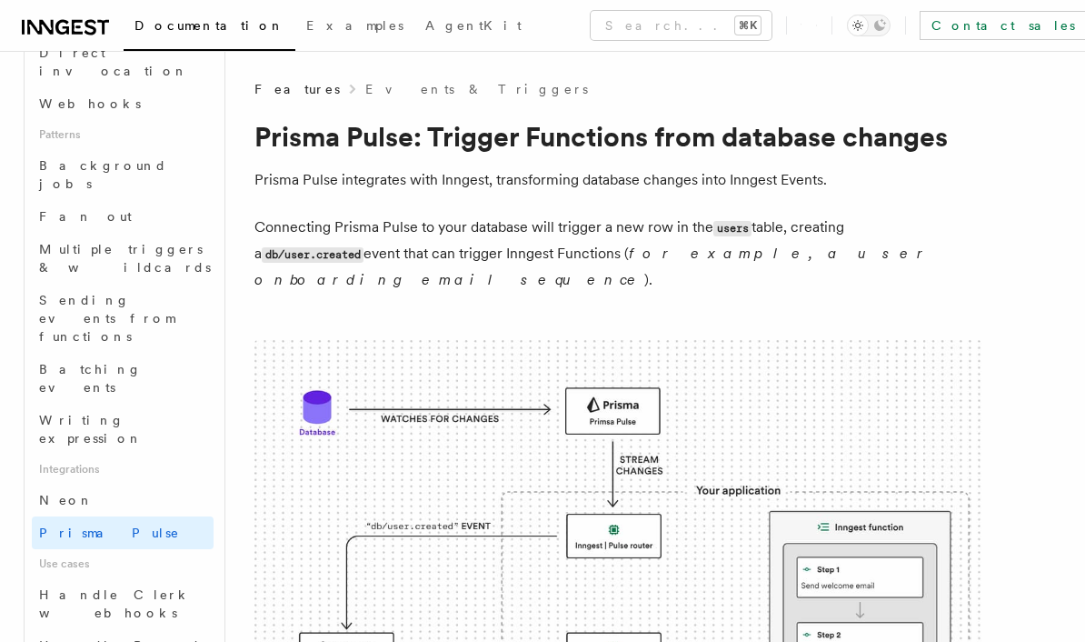
click at [66, 484] on link "Neon" at bounding box center [123, 500] width 182 height 33
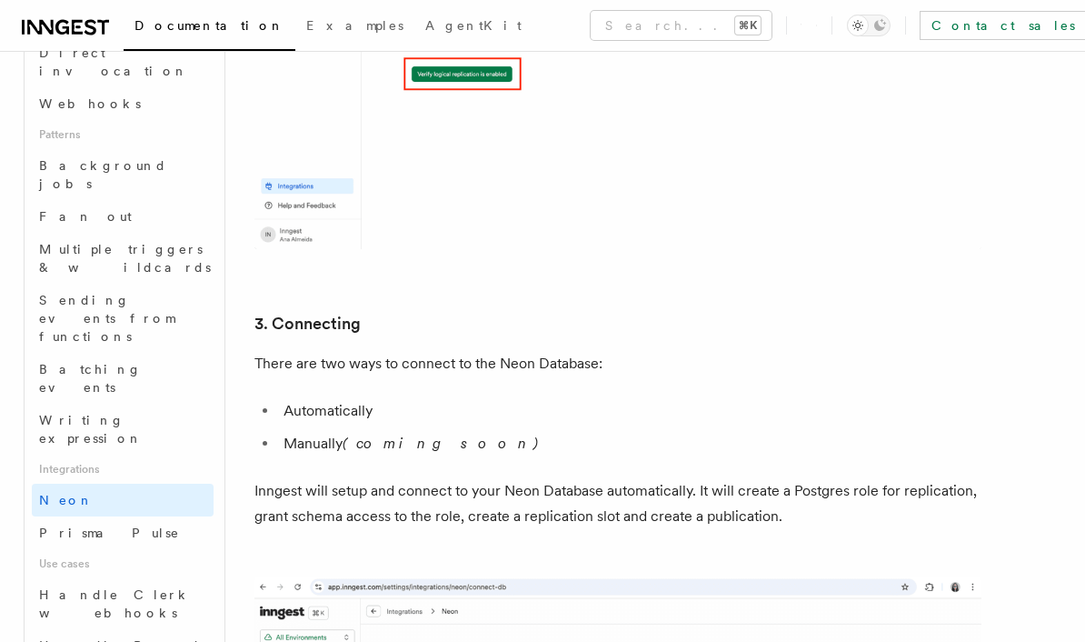
scroll to position [3666, 0]
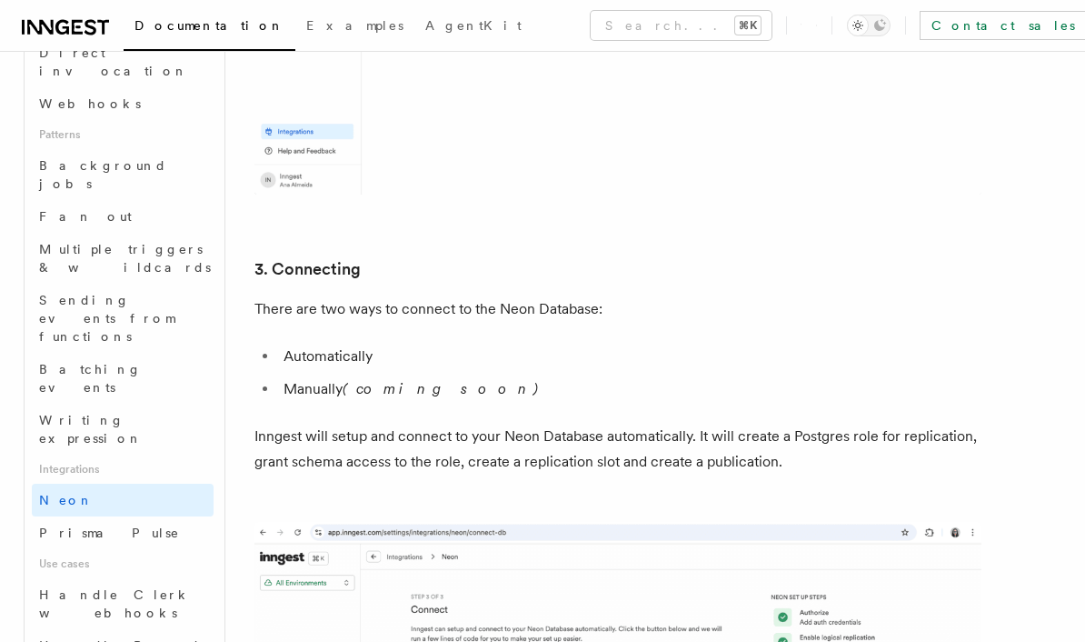
click at [78, 525] on span "Prisma Pulse" at bounding box center [109, 532] width 141 height 15
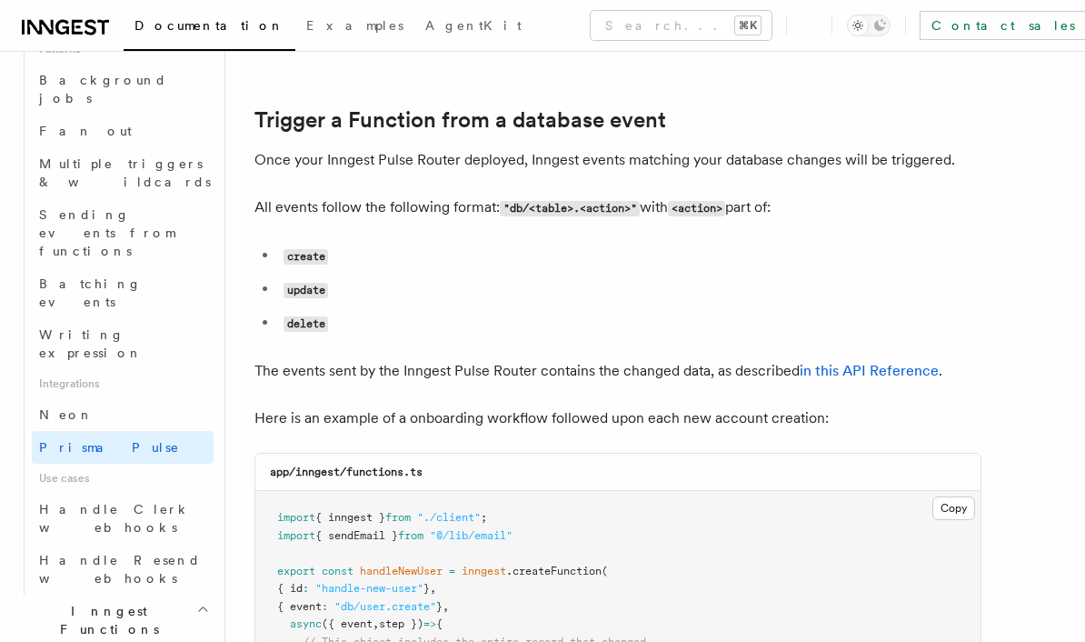
scroll to position [877, 0]
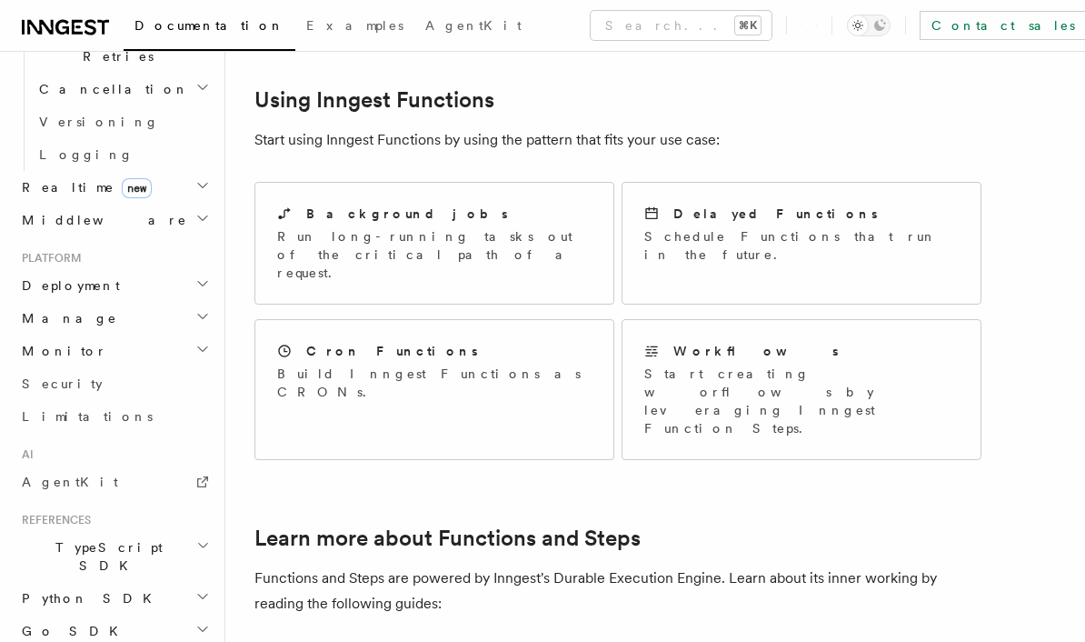
scroll to position [860, 0]
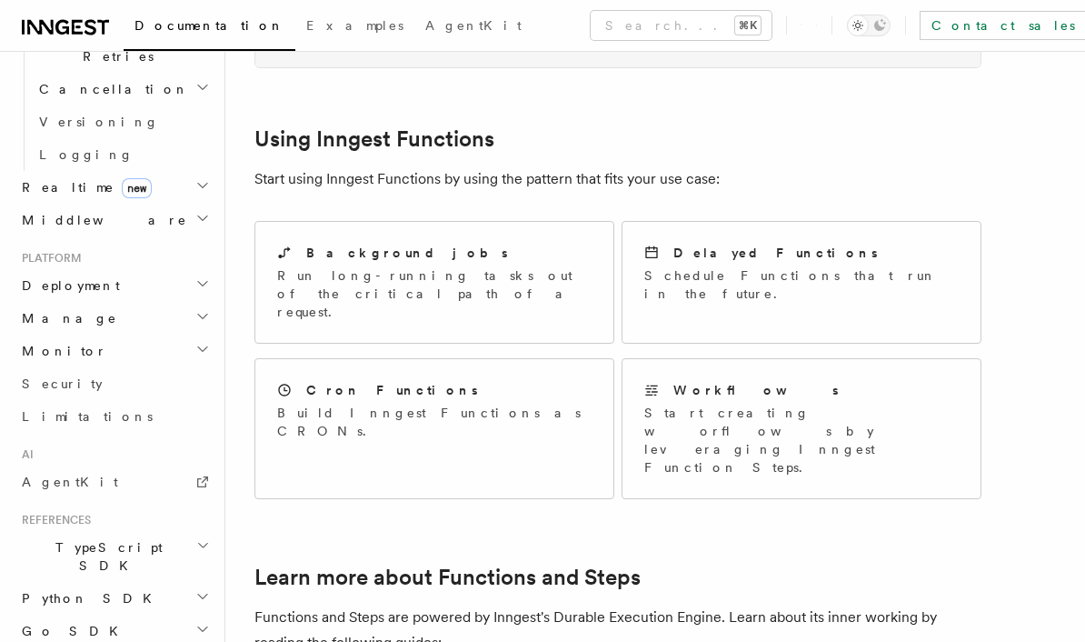
click at [482, 244] on div "Background jobs" at bounding box center [434, 253] width 314 height 19
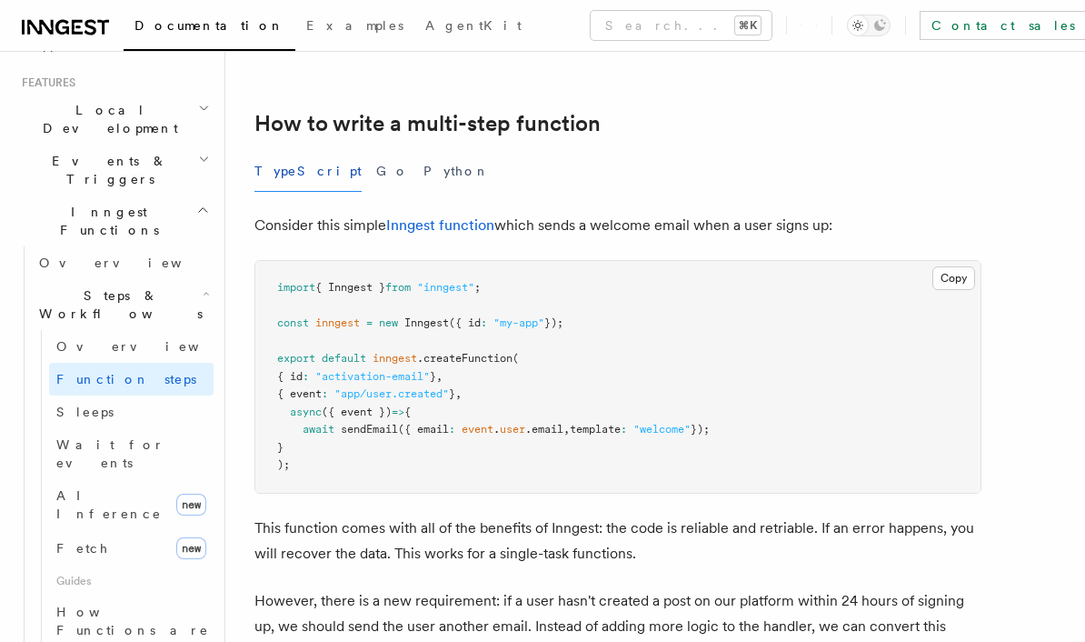
scroll to position [544, 0]
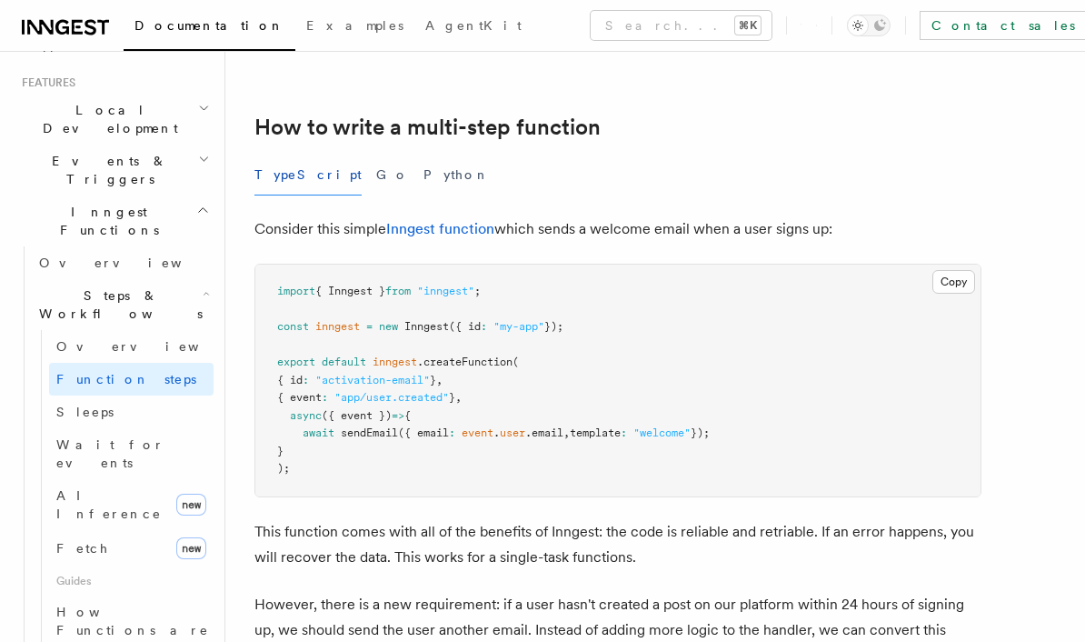
click at [448, 231] on link "Inngest function" at bounding box center [440, 228] width 108 height 17
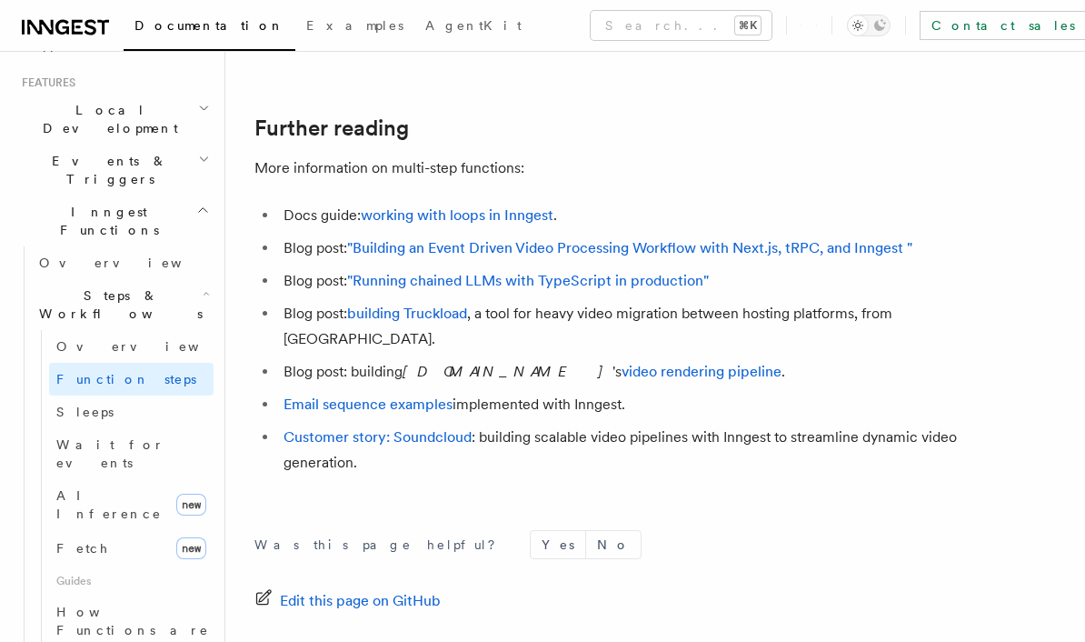
scroll to position [6148, 0]
click at [65, 404] on span "Sleeps" at bounding box center [84, 411] width 57 height 15
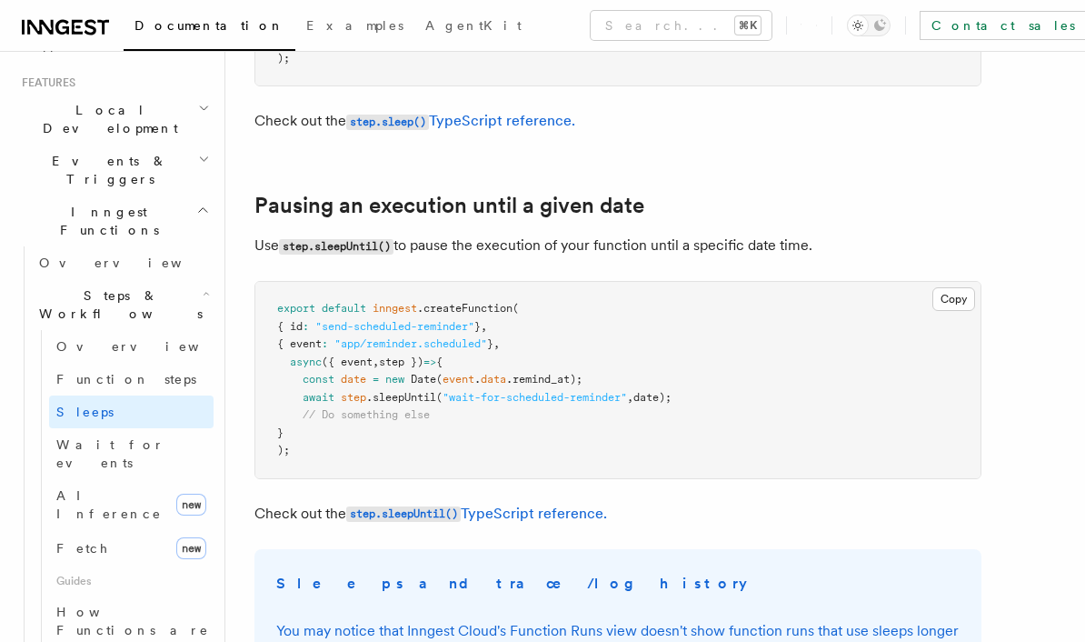
scroll to position [932, 0]
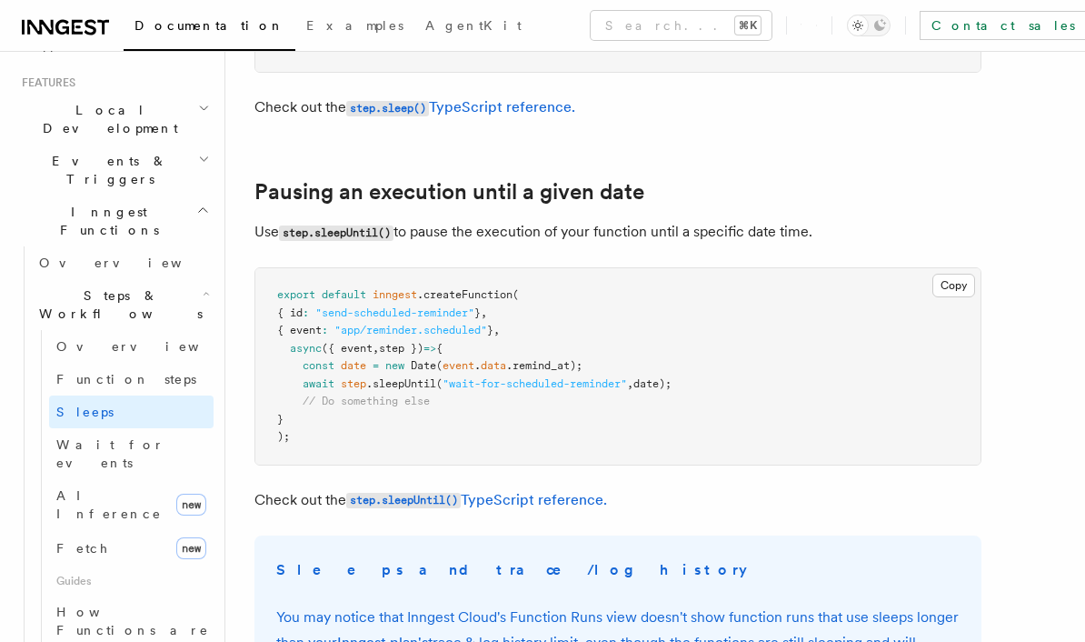
click at [69, 437] on span "Wait for events" at bounding box center [110, 453] width 108 height 33
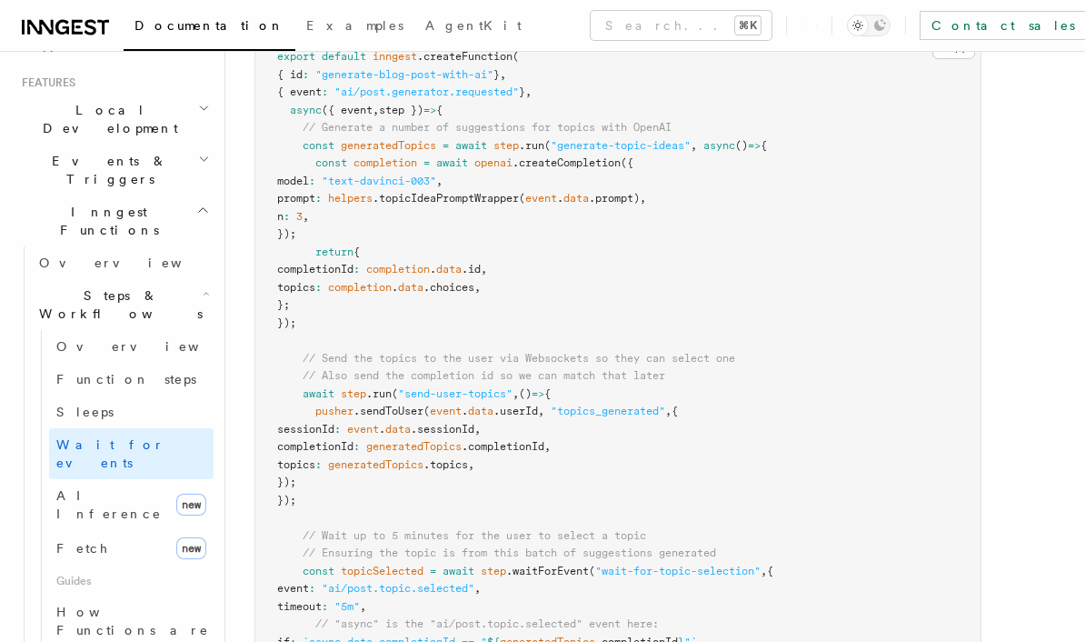
scroll to position [1884, 0]
click at [69, 488] on span "AI Inference" at bounding box center [108, 504] width 105 height 33
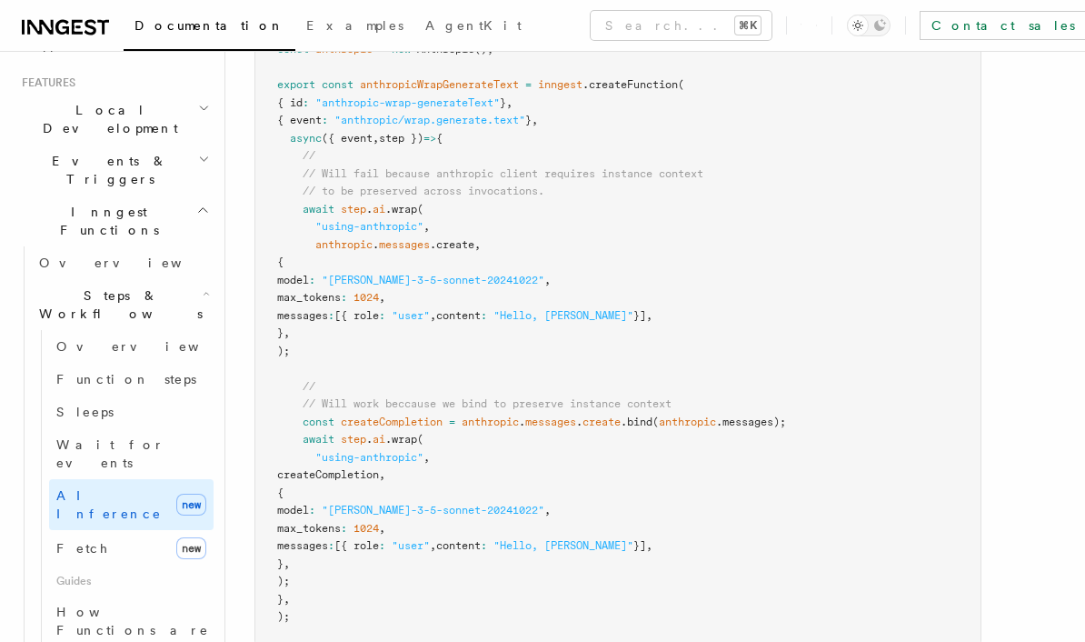
scroll to position [2958, 0]
click at [65, 541] on span "Fetch" at bounding box center [82, 548] width 53 height 15
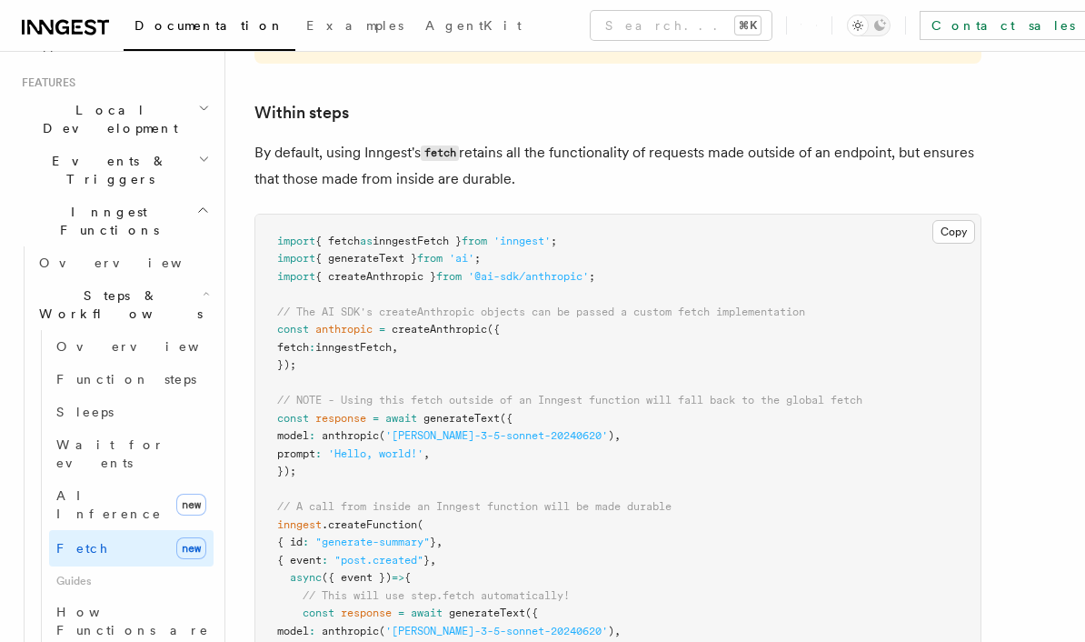
scroll to position [2779, 0]
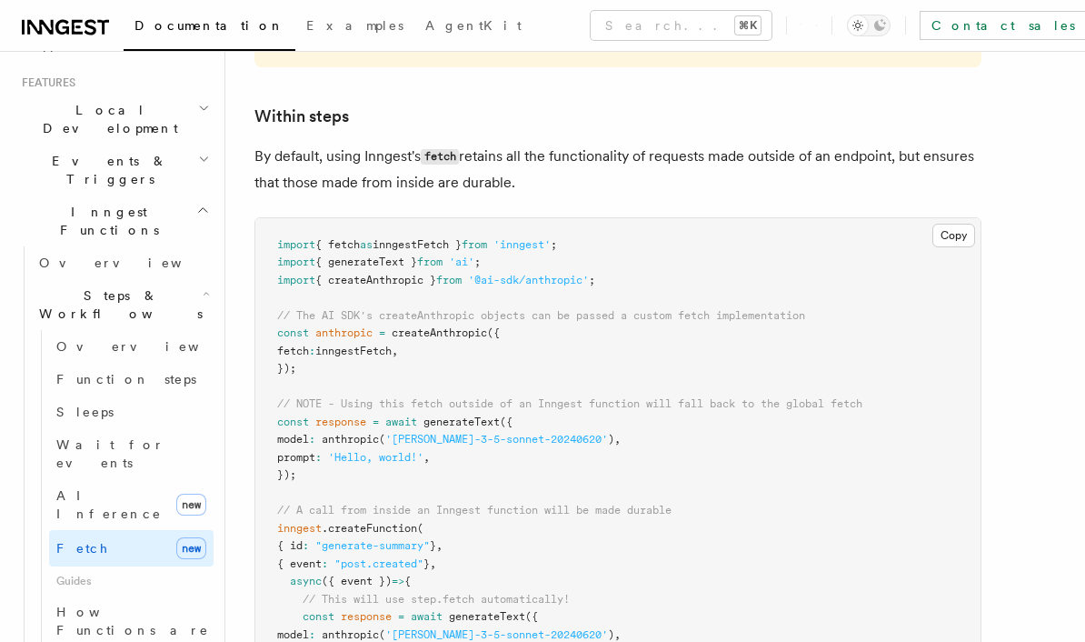
click at [58, 604] on span "How Functions are executed" at bounding box center [132, 629] width 153 height 51
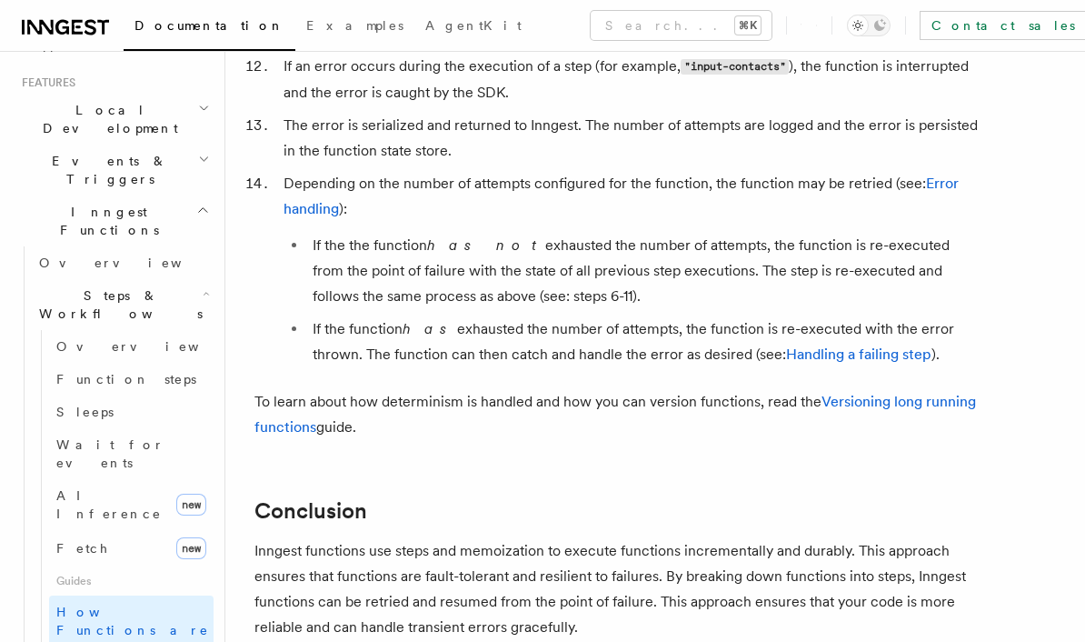
scroll to position [3154, 0]
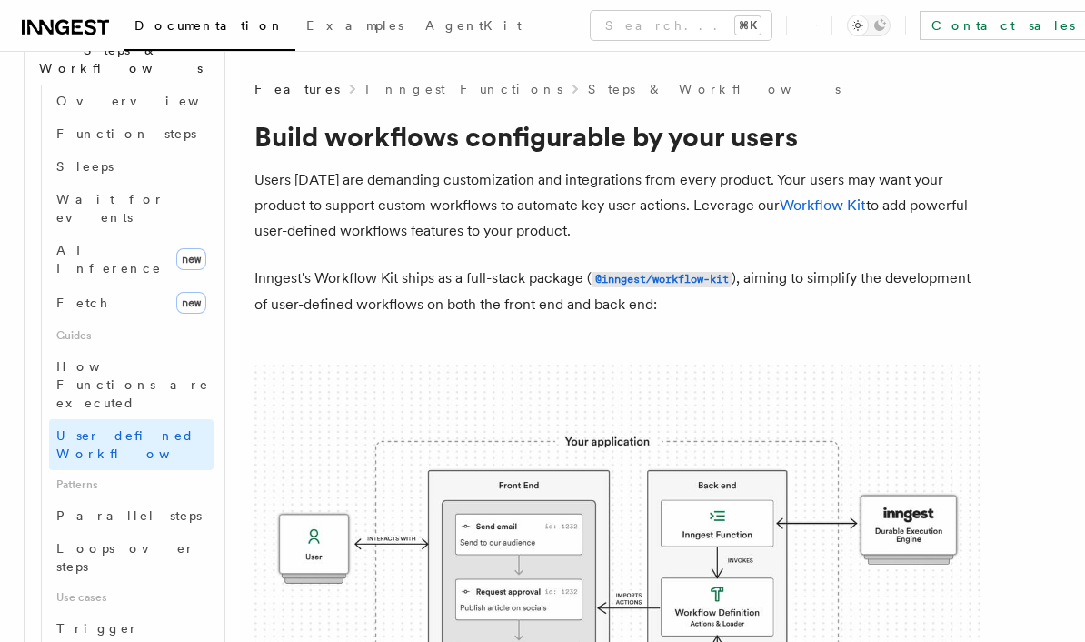
scroll to position [636, 0]
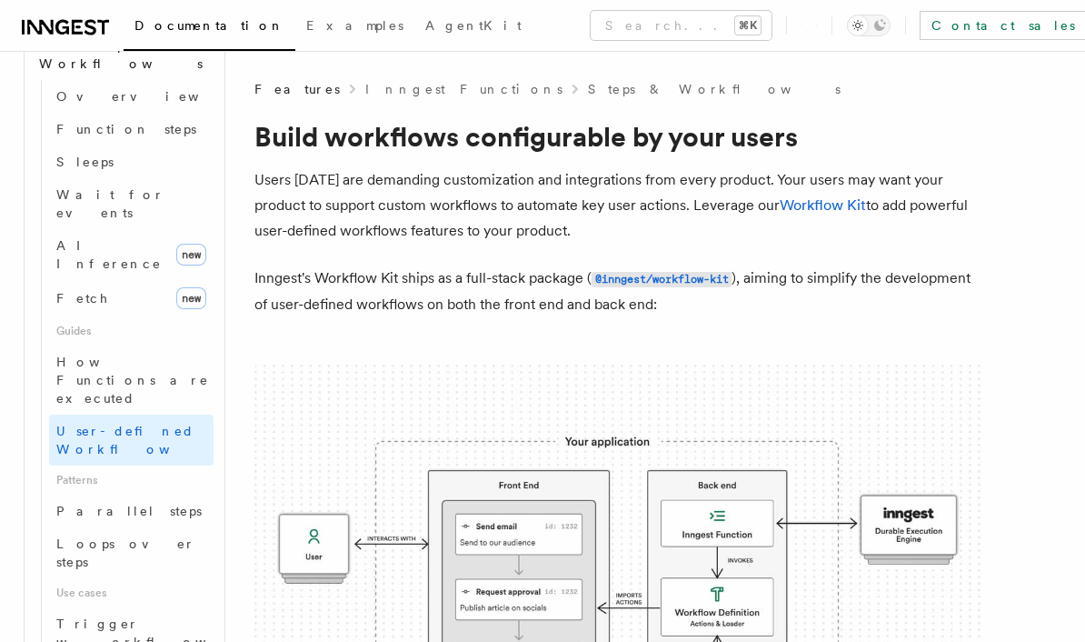
click at [65, 504] on span "Parallel steps" at bounding box center [128, 511] width 145 height 15
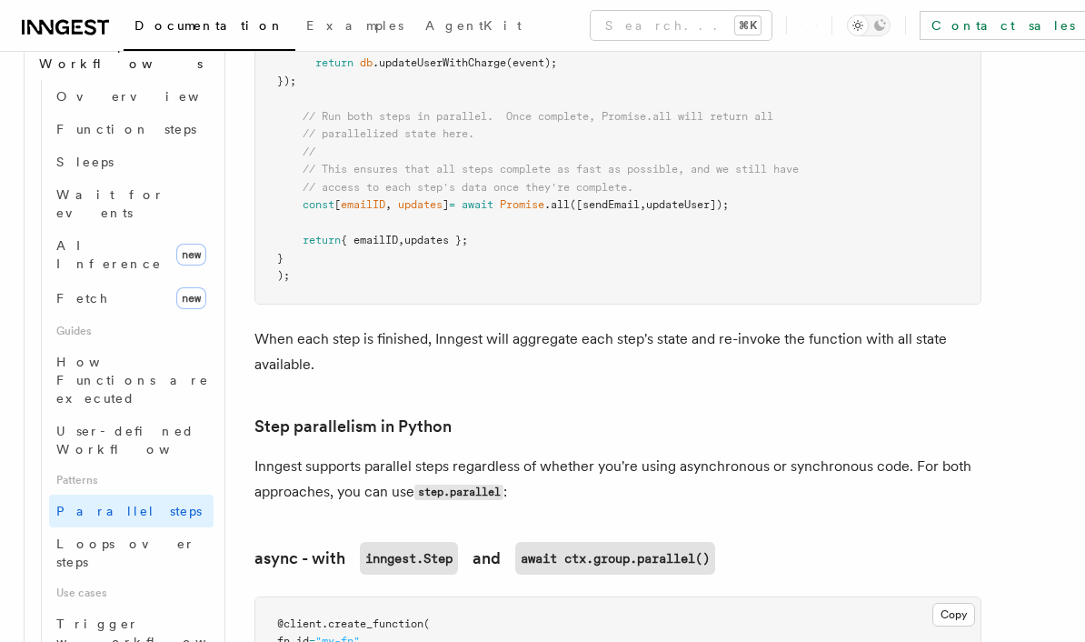
scroll to position [928, 0]
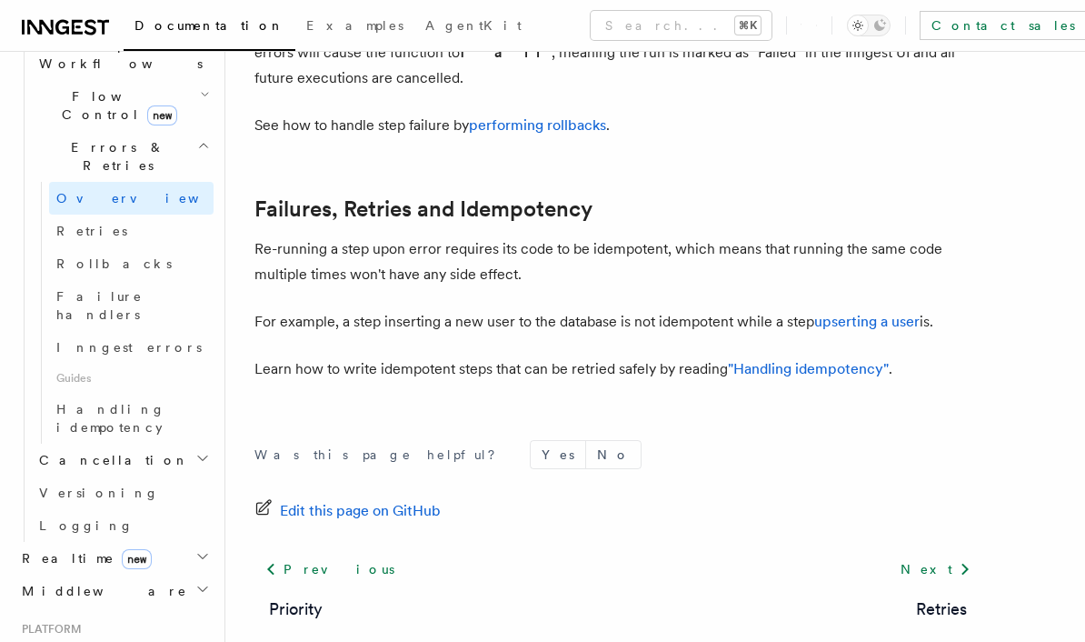
scroll to position [855, 0]
click at [938, 554] on link "Next" at bounding box center [936, 570] width 92 height 33
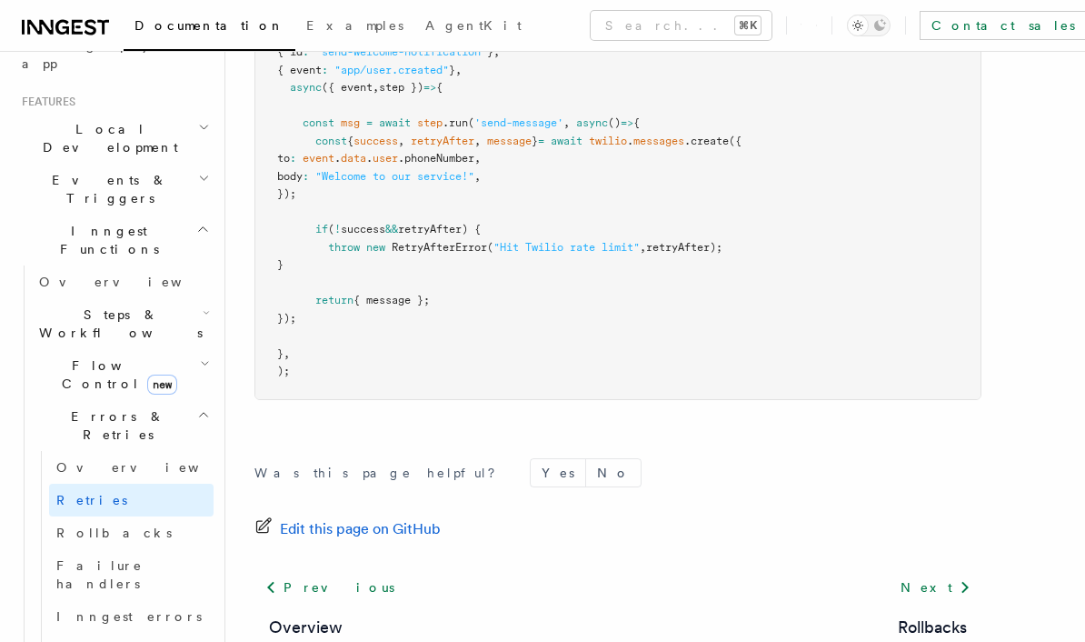
scroll to position [366, 0]
click at [167, 517] on link "Rollbacks" at bounding box center [131, 533] width 165 height 33
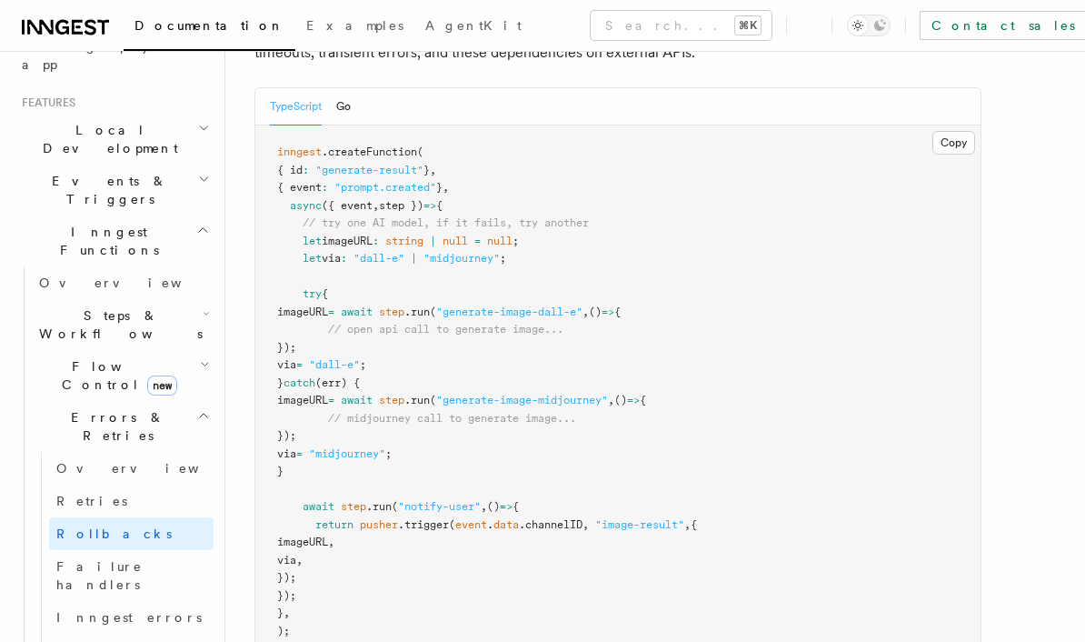
scroll to position [327, 0]
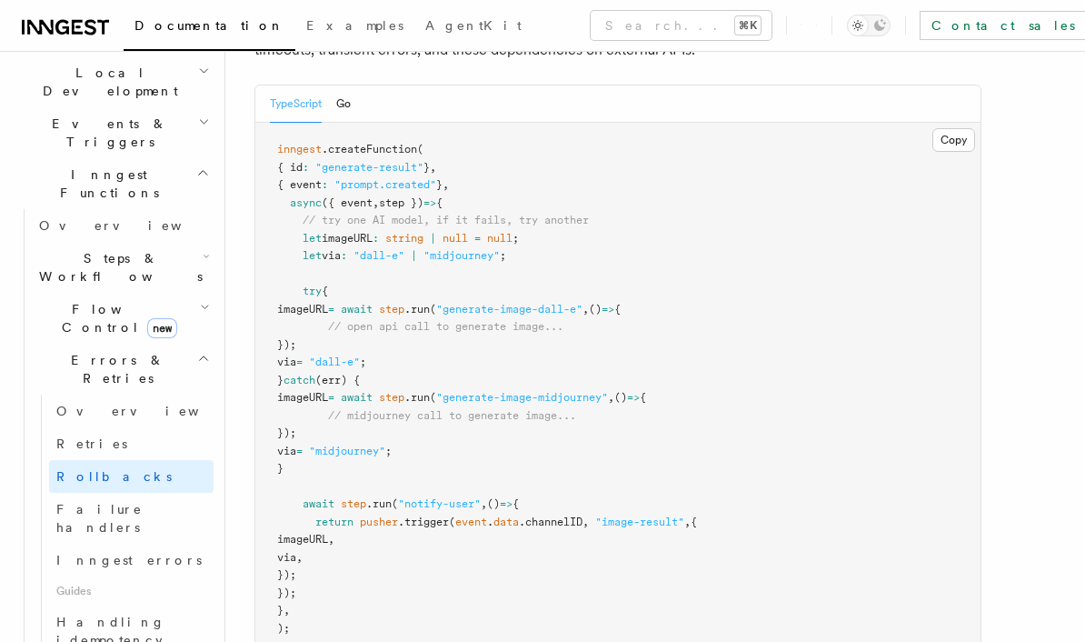
scroll to position [425, 0]
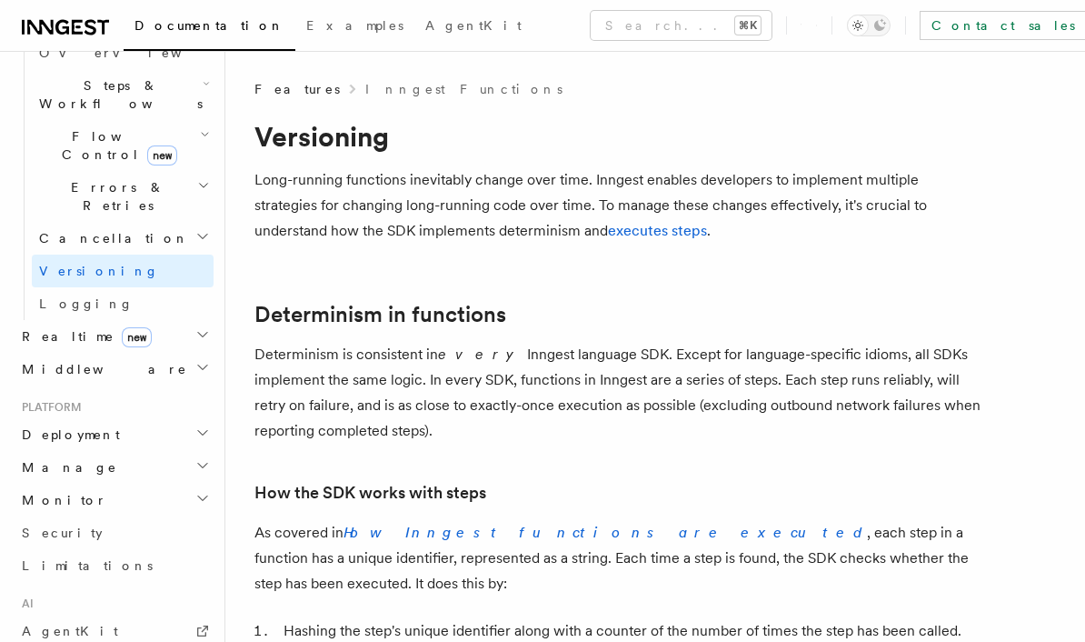
scroll to position [616, 0]
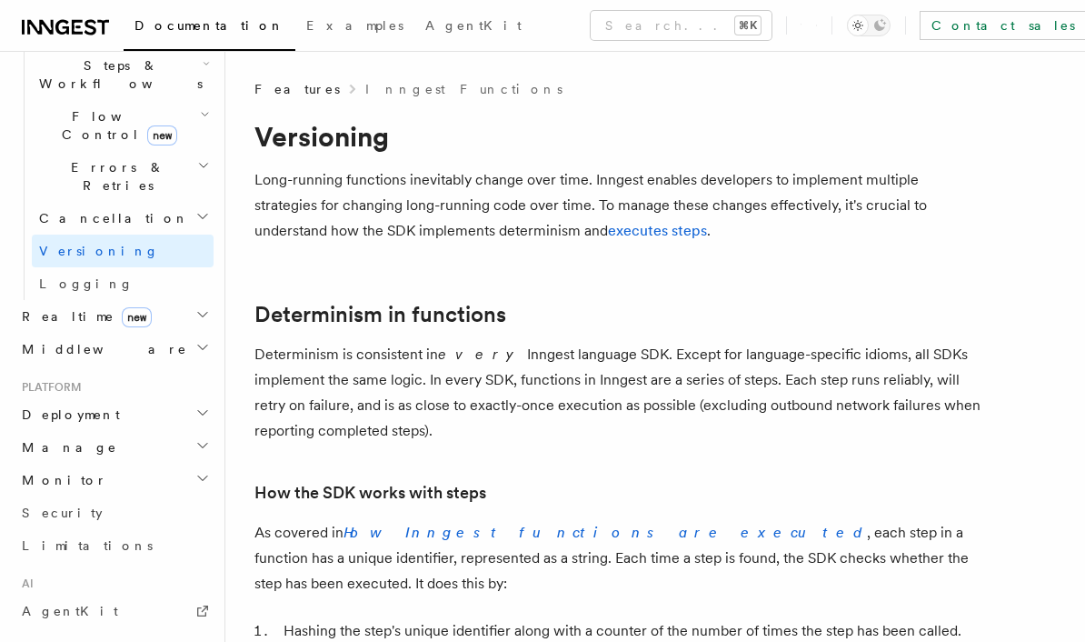
click at [43, 405] on span "Deployment" at bounding box center [67, 414] width 105 height 18
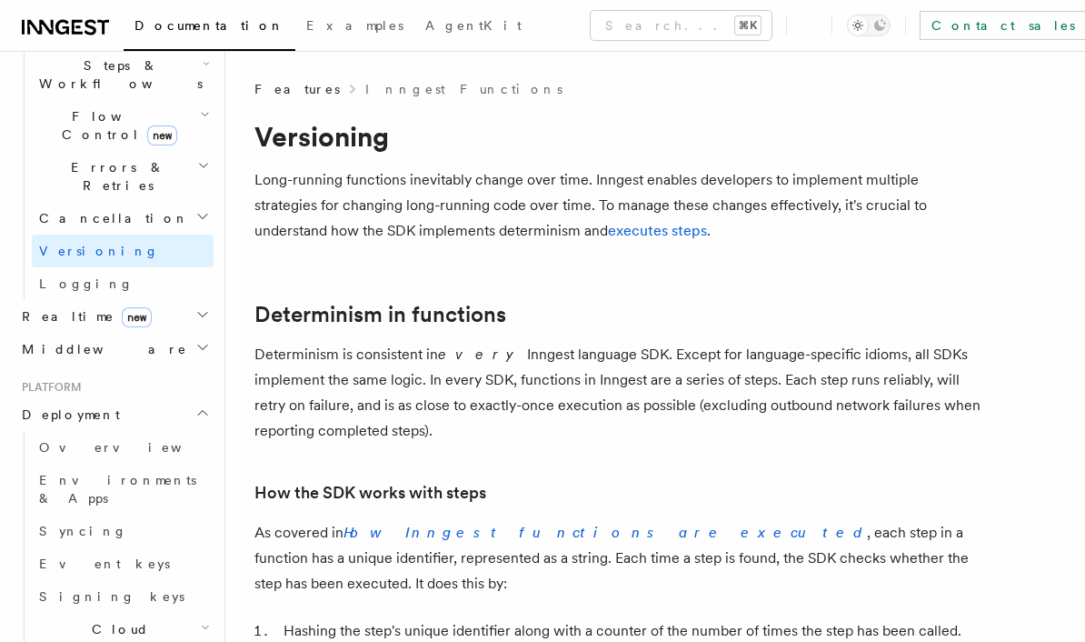
click at [48, 440] on span "Overview" at bounding box center [132, 447] width 187 height 15
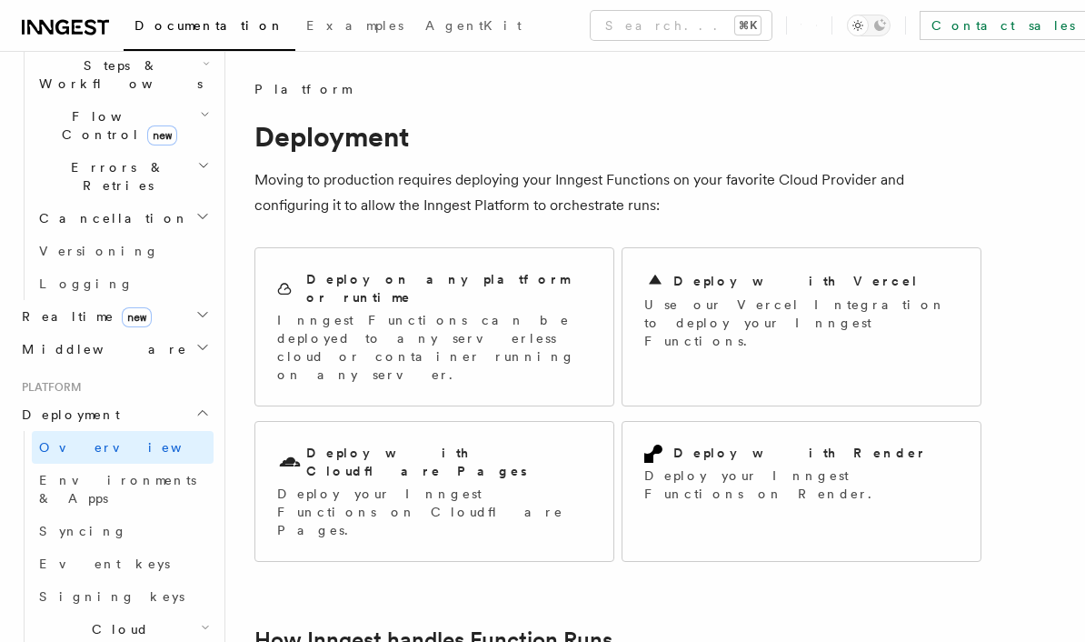
click at [65, 473] on span "Environments & Apps" at bounding box center [117, 489] width 157 height 33
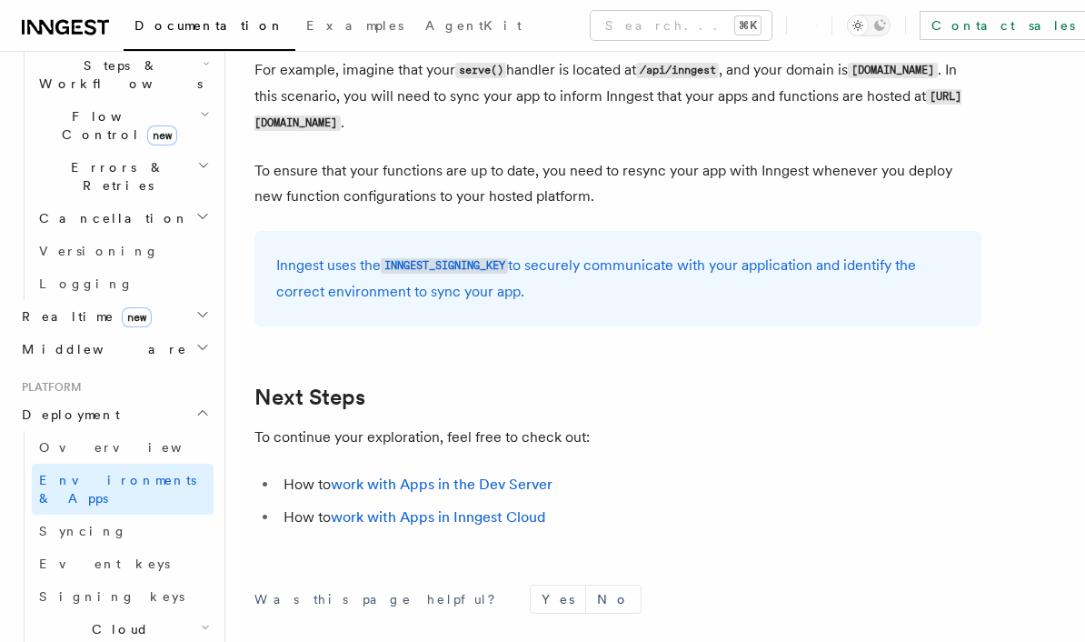
scroll to position [2878, 0]
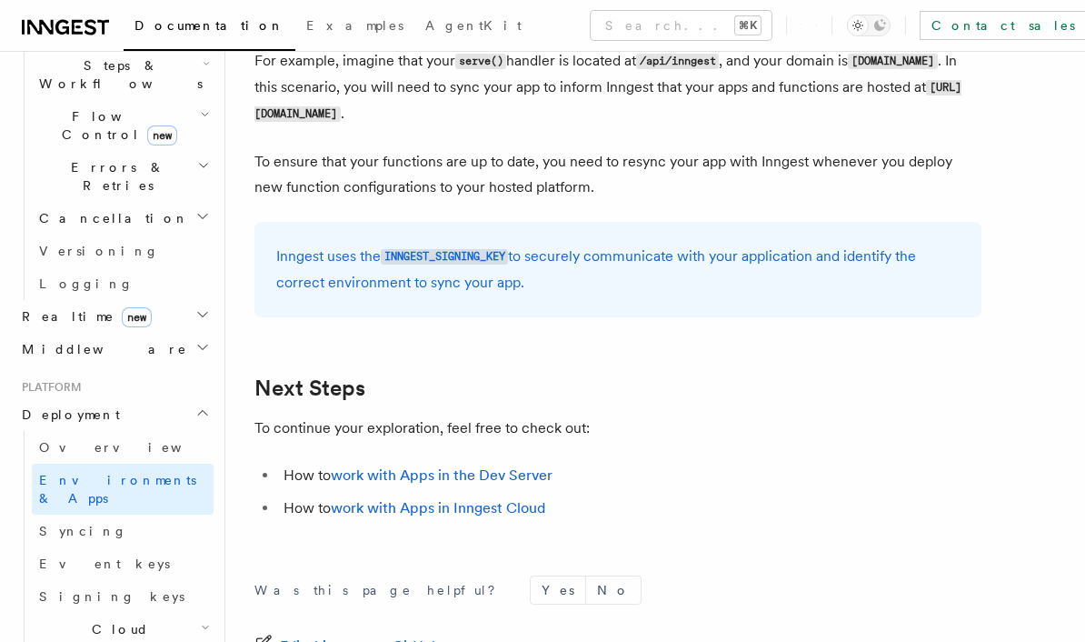
click at [47, 524] on span "Syncing" at bounding box center [83, 531] width 88 height 15
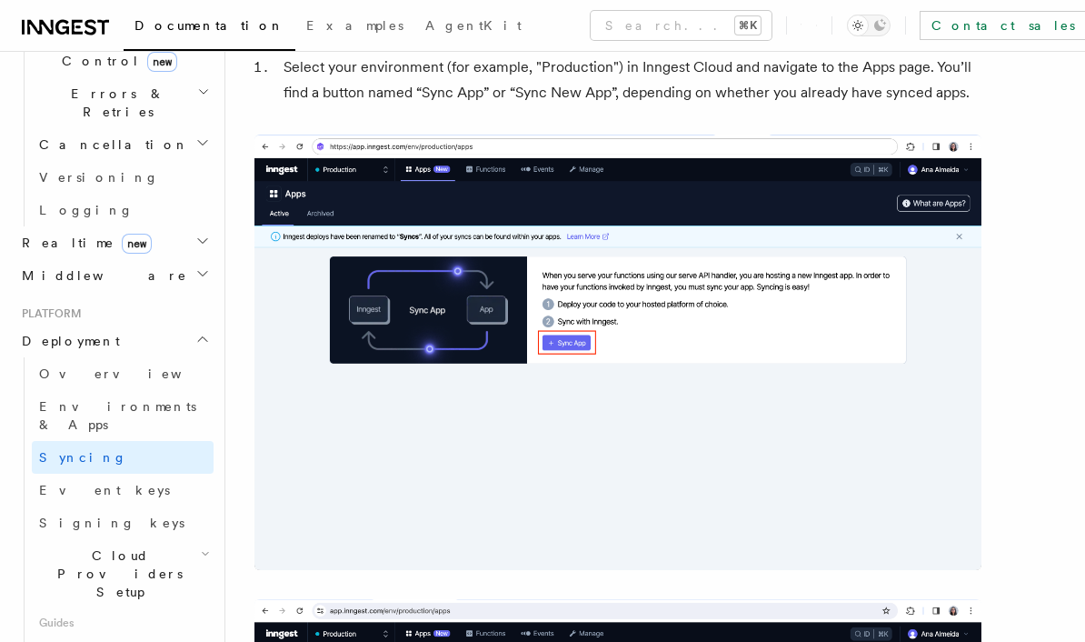
scroll to position [709, 0]
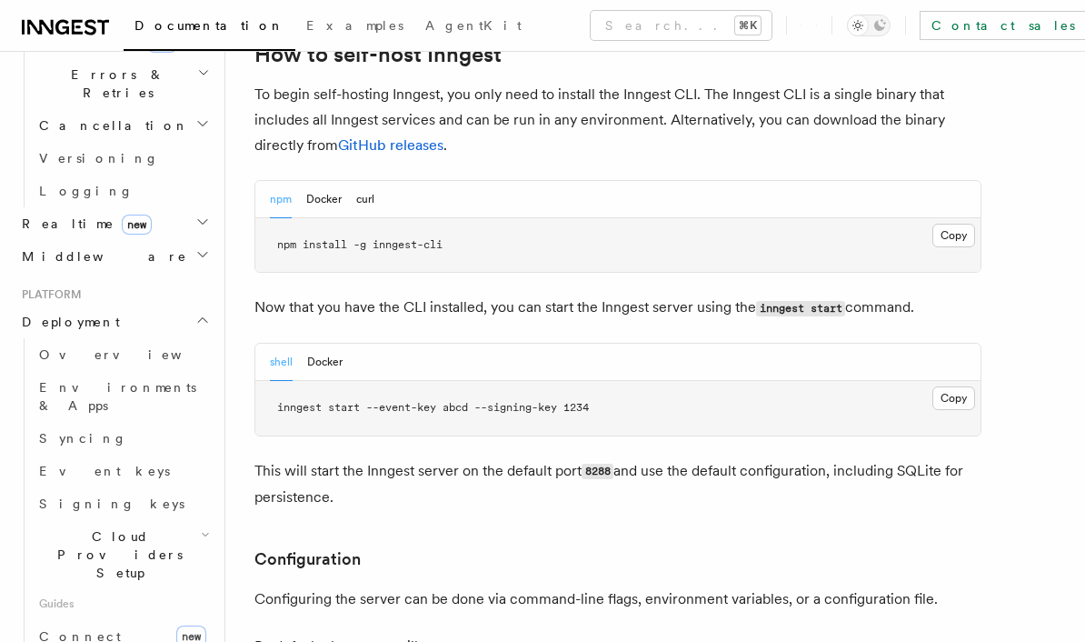
scroll to position [1846, 0]
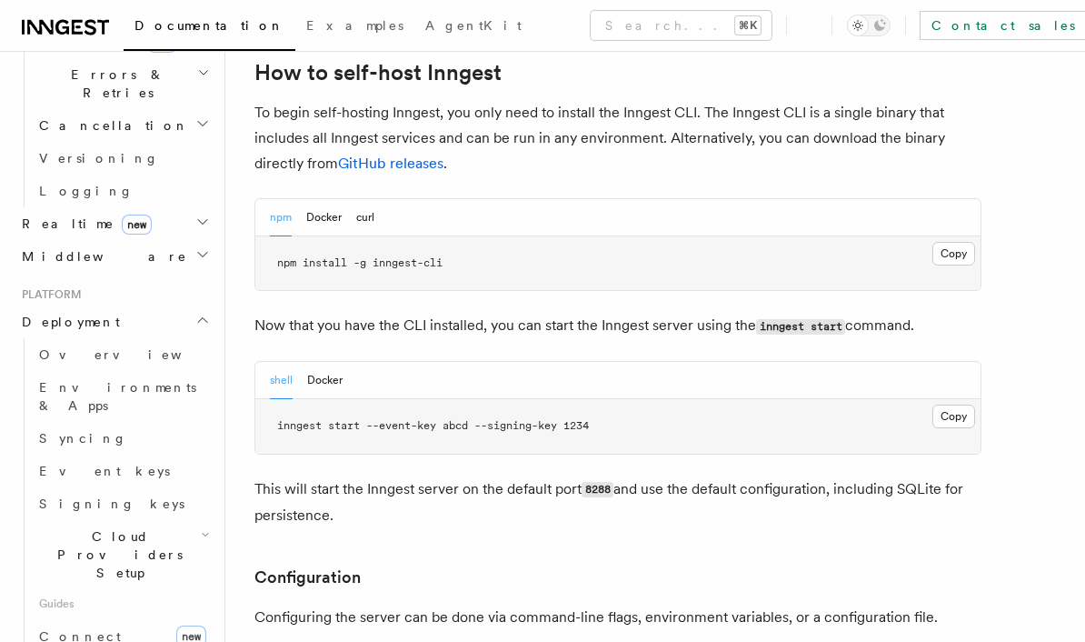
click at [320, 362] on button "Docker" at bounding box center [324, 380] width 35 height 37
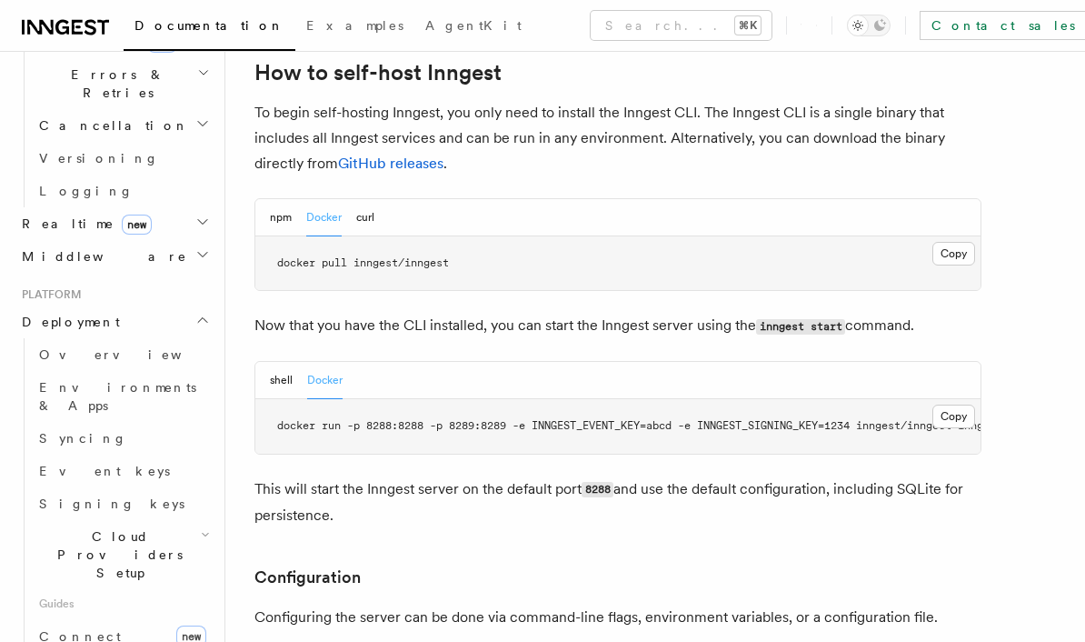
click at [281, 362] on button "shell" at bounding box center [281, 380] width 23 height 37
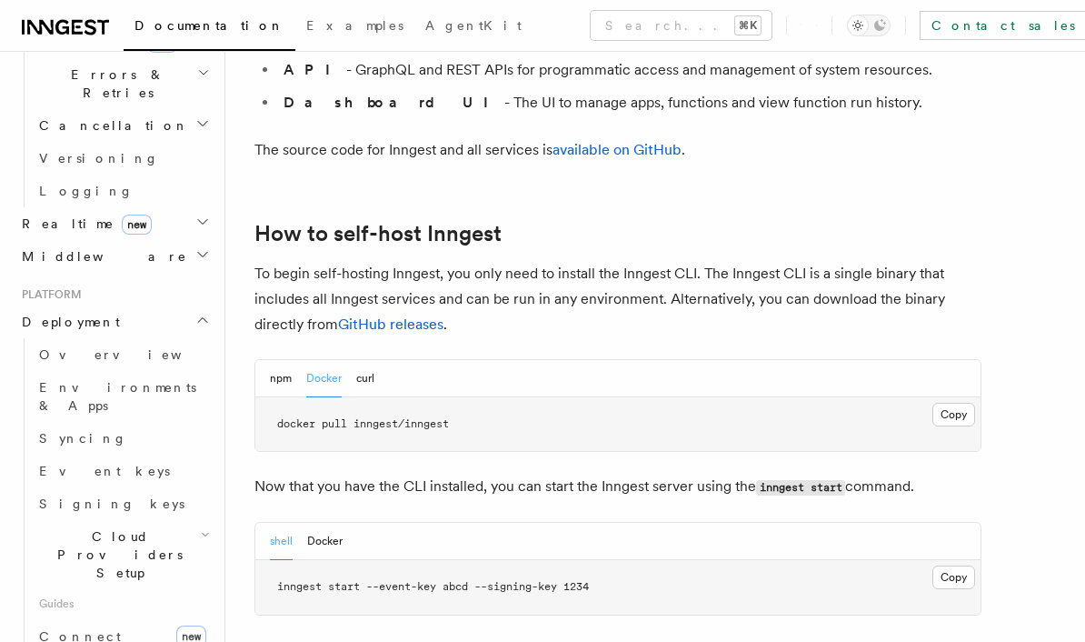
scroll to position [1680, 0]
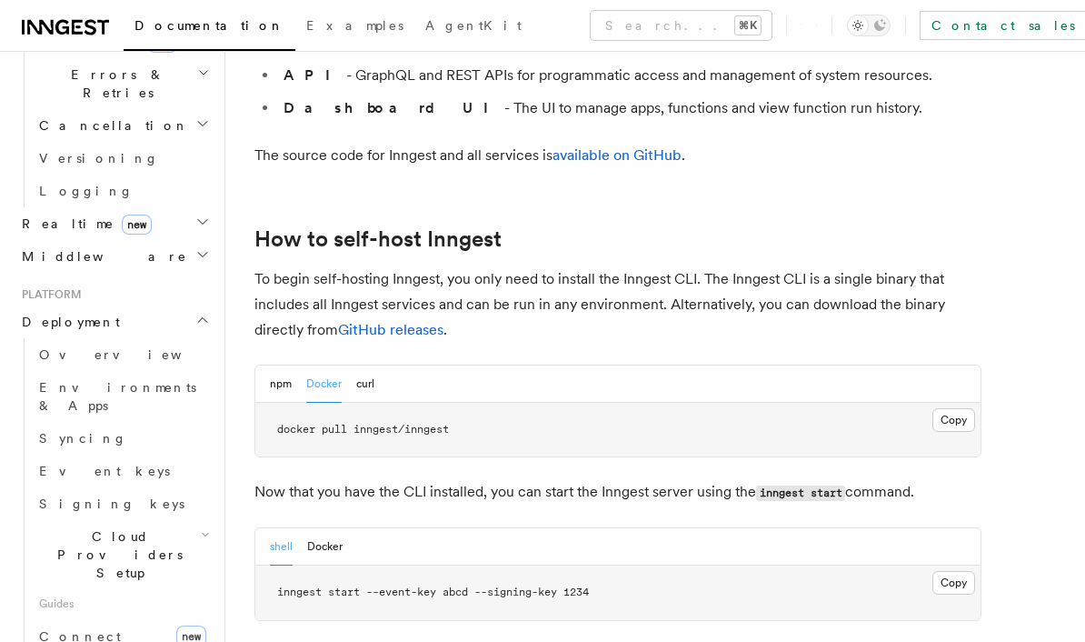
click at [278, 365] on button "npm" at bounding box center [281, 383] width 22 height 37
click at [320, 365] on button "Docker" at bounding box center [323, 383] width 35 height 37
click at [290, 365] on button "npm" at bounding box center [281, 383] width 22 height 37
click at [280, 528] on button "shell" at bounding box center [281, 546] width 23 height 37
click at [324, 365] on button "Docker" at bounding box center [323, 383] width 35 height 37
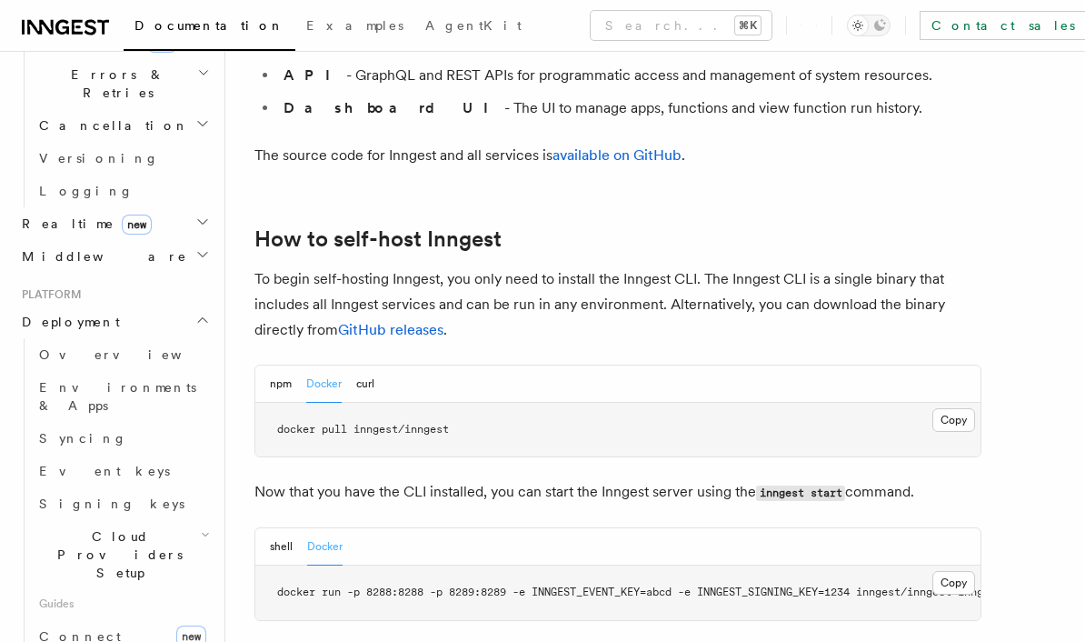
click at [374, 365] on button "curl" at bounding box center [365, 383] width 18 height 37
click at [325, 365] on button "Docker" at bounding box center [323, 383] width 35 height 37
click at [287, 365] on button "npm" at bounding box center [281, 383] width 22 height 37
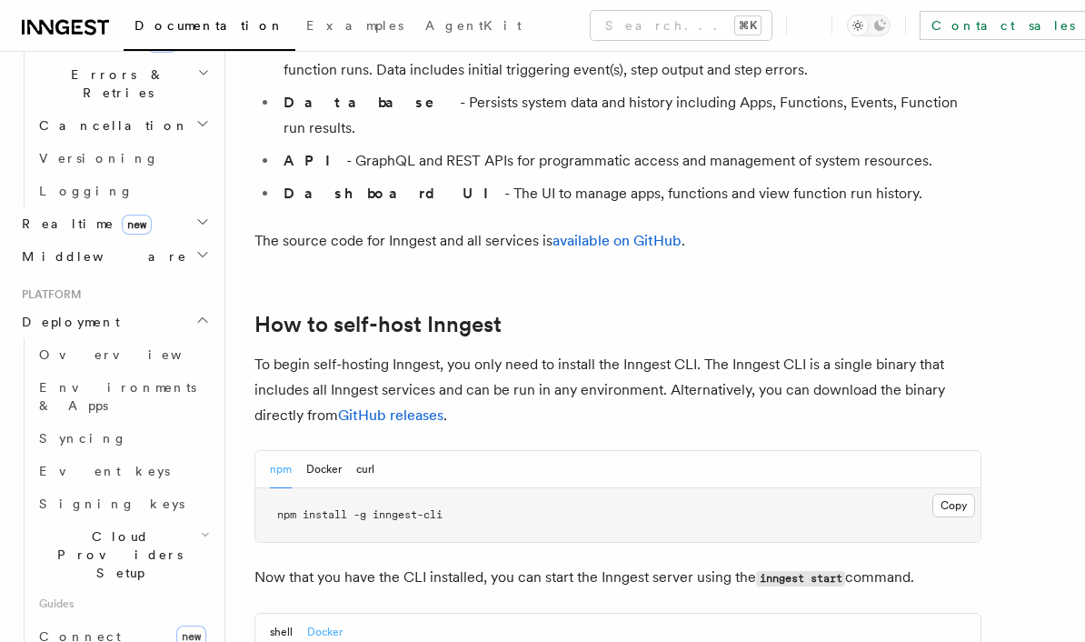
scroll to position [1611, 0]
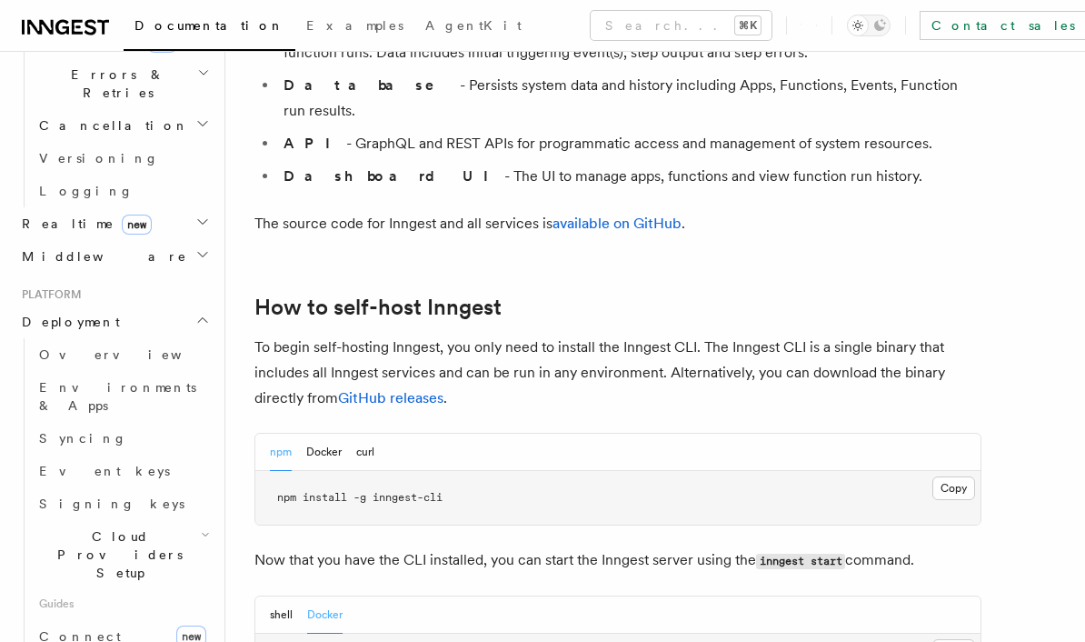
click at [278, 596] on button "shell" at bounding box center [281, 614] width 23 height 37
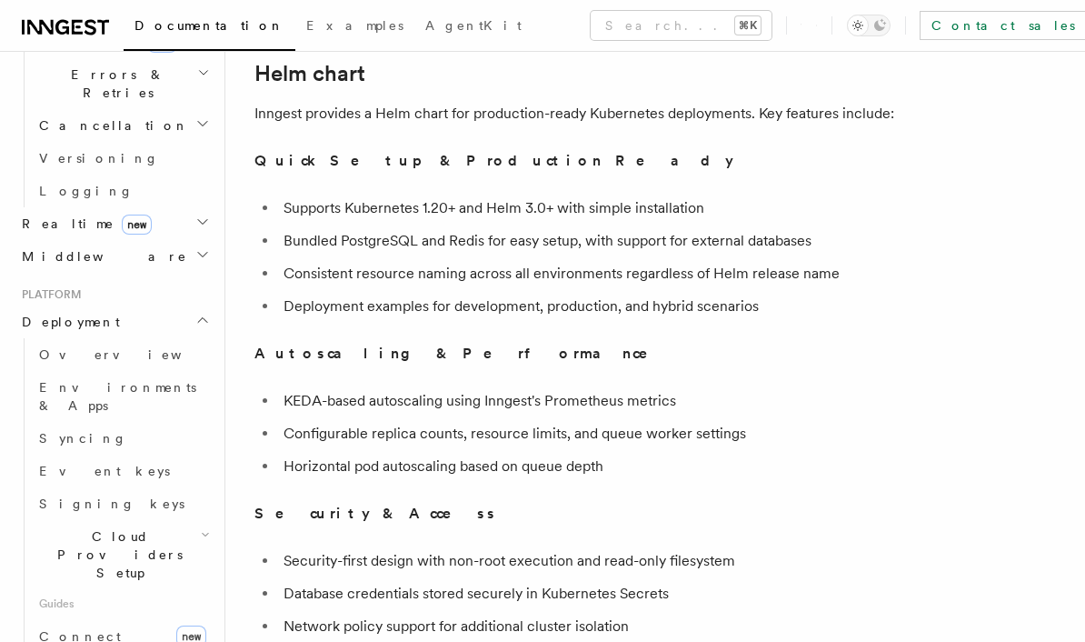
scroll to position [6303, 0]
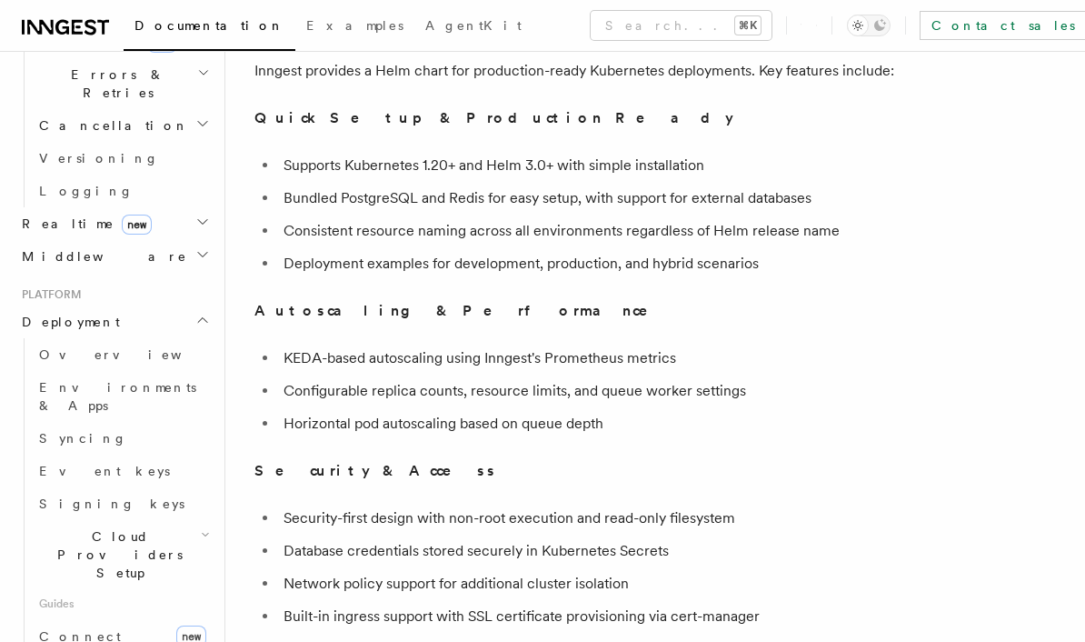
click at [204, 313] on icon "button" at bounding box center [202, 320] width 15 height 15
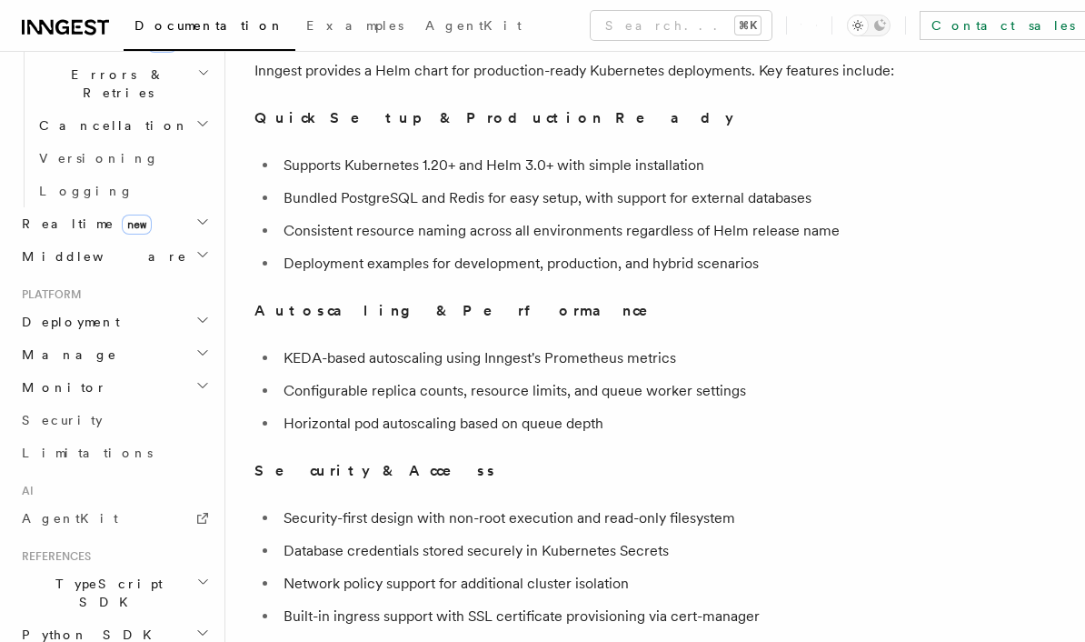
click at [191, 338] on h2 "Manage" at bounding box center [114, 354] width 199 height 33
